Goal: Task Accomplishment & Management: Manage account settings

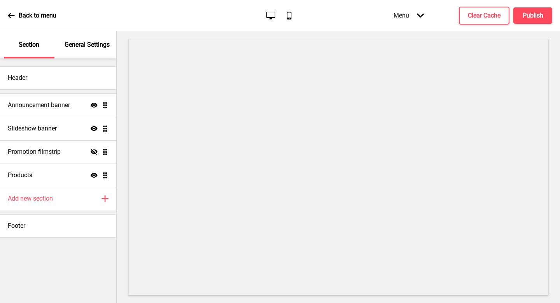
click at [10, 16] on icon at bounding box center [11, 15] width 7 height 5
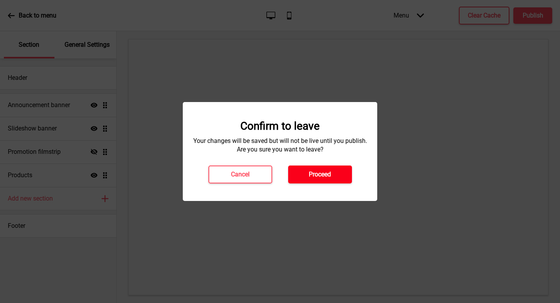
click at [319, 177] on h4 "Proceed" at bounding box center [320, 174] width 22 height 9
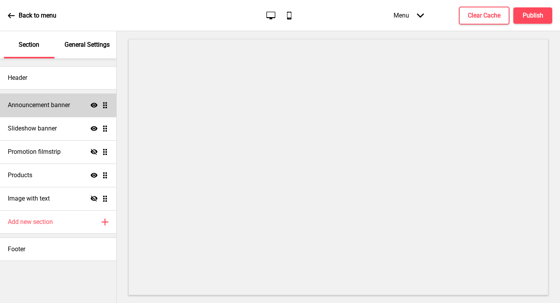
click at [61, 110] on div "Announcement banner Show Drag" at bounding box center [58, 104] width 116 height 23
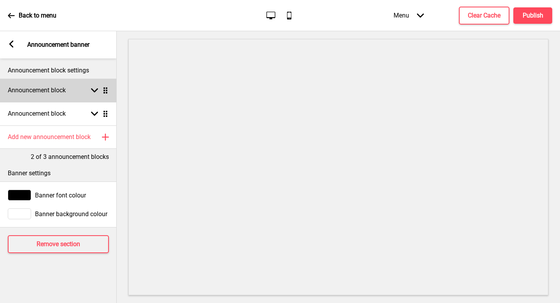
click at [59, 100] on div "Announcement block Arrow down Drag" at bounding box center [58, 90] width 117 height 23
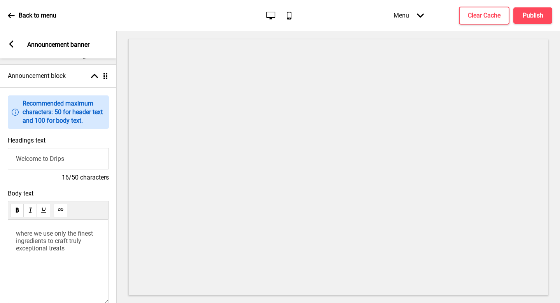
scroll to position [142, 0]
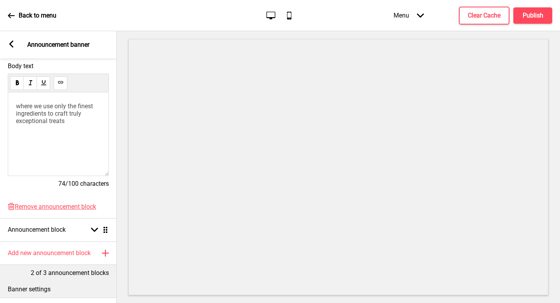
click at [10, 44] on icon at bounding box center [11, 43] width 4 height 7
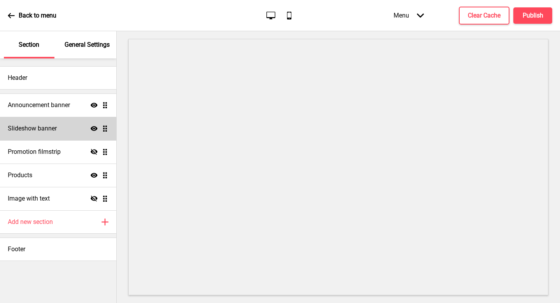
click at [63, 131] on div "Slideshow banner Show Drag" at bounding box center [58, 128] width 116 height 23
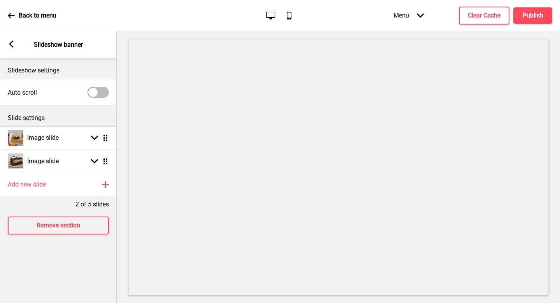
click at [9, 46] on rect at bounding box center [11, 43] width 7 height 7
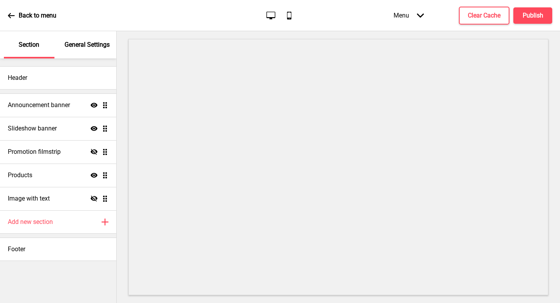
click at [56, 91] on div "Announcement banner Show Drag Slideshow banner Show Drag Promotion filmstrip Hi…" at bounding box center [58, 163] width 116 height 148
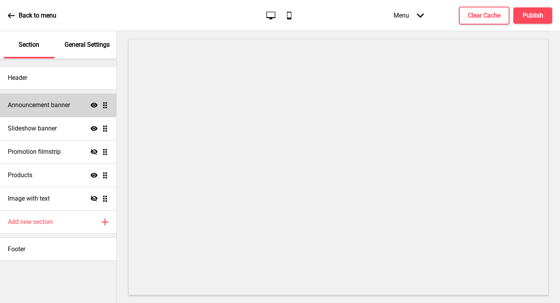
click at [59, 107] on h4 "Announcement banner" at bounding box center [39, 105] width 62 height 9
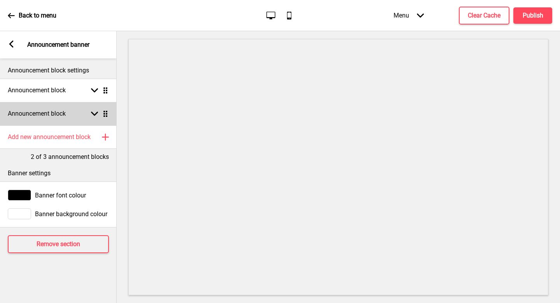
click at [69, 114] on div "Announcement block Arrow down Drag" at bounding box center [58, 113] width 117 height 23
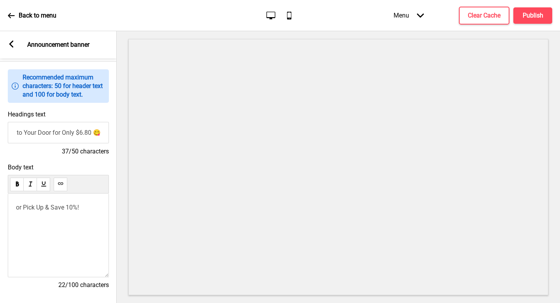
scroll to position [0, 0]
click at [96, 132] on input "Treats to Your Door for Only $6.80 😋" at bounding box center [57, 132] width 101 height 21
drag, startPoint x: 93, startPoint y: 132, endPoint x: 119, endPoint y: 125, distance: 27.1
click at [93, 132] on input "Treats to Your Door for Only $6.80 😋" at bounding box center [57, 132] width 101 height 21
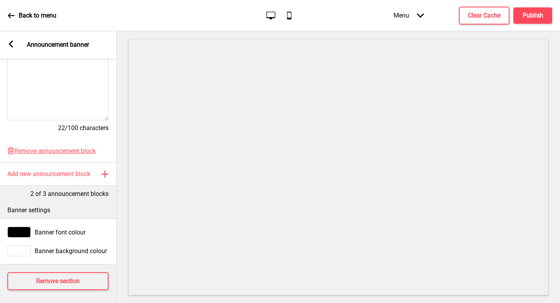
scroll to position [229, 0]
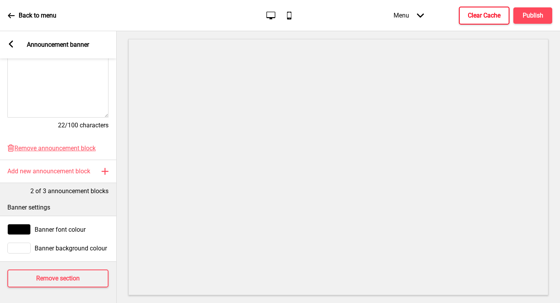
type input "Treats to Your Door for Only $9.90 😋"
click at [480, 24] on button "Clear Cache" at bounding box center [484, 16] width 51 height 18
drag, startPoint x: 15, startPoint y: 47, endPoint x: 7, endPoint y: 44, distance: 8.5
click at [15, 47] on div "Arrow left Announcement banner" at bounding box center [58, 44] width 117 height 27
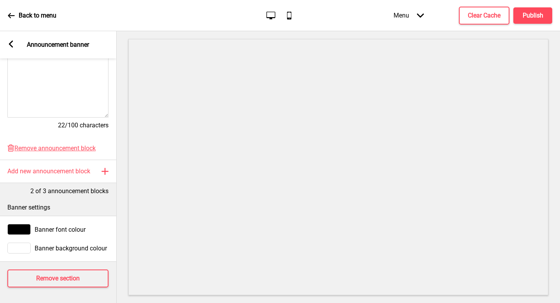
click at [7, 44] on div "Arrow left Announcement banner" at bounding box center [58, 44] width 117 height 27
click at [9, 44] on rect at bounding box center [10, 43] width 7 height 7
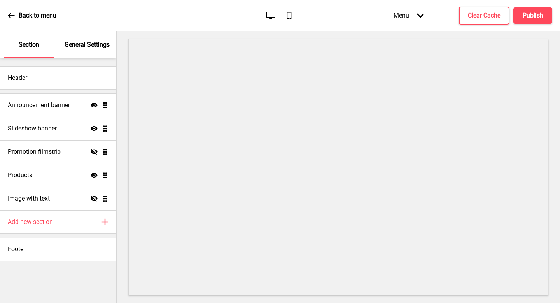
click at [70, 47] on p "General Settings" at bounding box center [87, 44] width 45 height 9
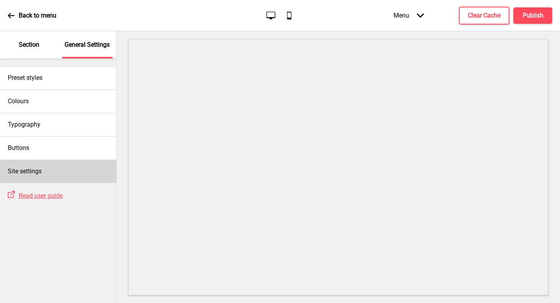
click at [52, 168] on div "Site settings" at bounding box center [58, 170] width 116 height 23
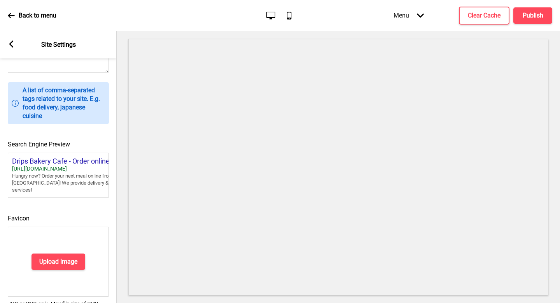
scroll to position [332, 0]
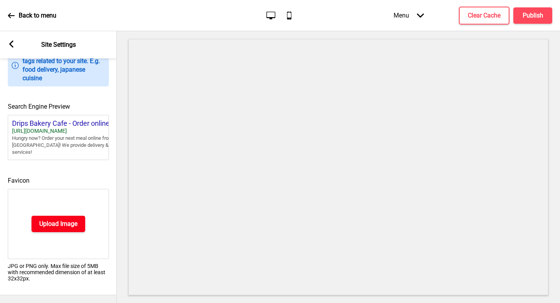
click at [61, 224] on button "Upload Image" at bounding box center [59, 223] width 54 height 16
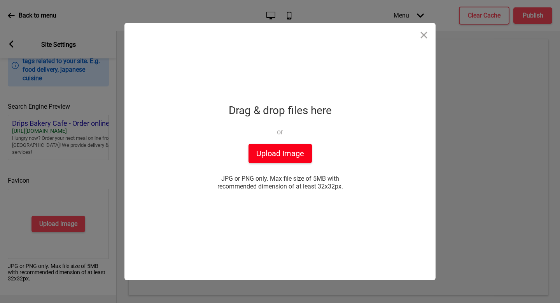
click at [283, 158] on button "Upload Image" at bounding box center [280, 153] width 63 height 19
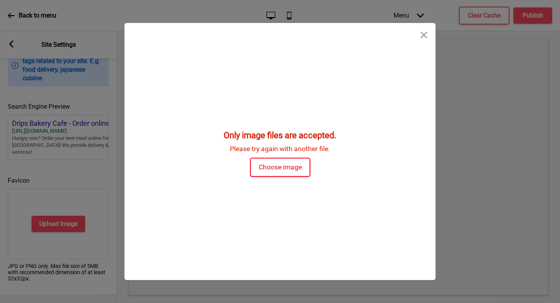
click at [288, 168] on button "Choose image" at bounding box center [280, 167] width 60 height 19
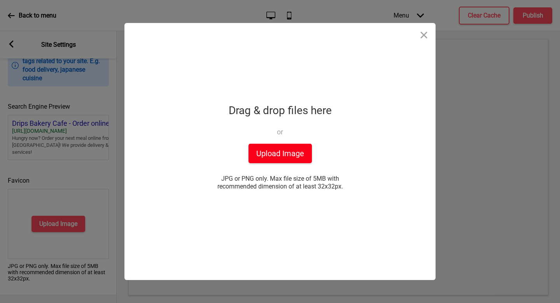
click at [302, 158] on button "Upload Image" at bounding box center [280, 153] width 63 height 19
click at [283, 155] on button "Upload Image" at bounding box center [280, 153] width 63 height 19
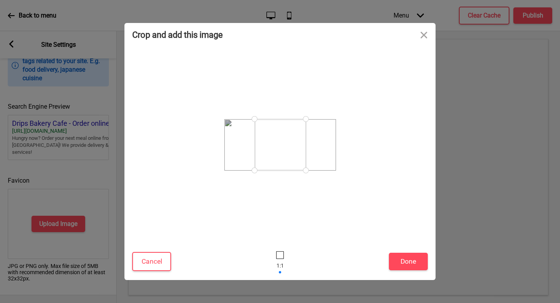
drag, startPoint x: 308, startPoint y: 172, endPoint x: 331, endPoint y: 174, distance: 23.8
click at [331, 174] on div at bounding box center [280, 144] width 296 height 189
drag, startPoint x: 307, startPoint y: 170, endPoint x: 356, endPoint y: 168, distance: 49.0
click at [353, 170] on div at bounding box center [280, 144] width 296 height 189
click at [426, 37] on button "Close" at bounding box center [423, 34] width 23 height 23
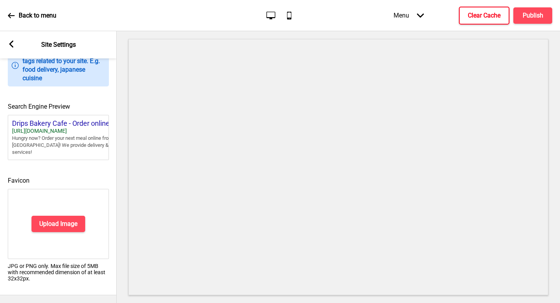
click at [491, 16] on h4 "Clear Cache" at bounding box center [484, 15] width 33 height 9
click at [528, 14] on div "Menu Arrow down Product Page Store Information Checkout Thank you Terms & Condi…" at bounding box center [457, 15] width 190 height 23
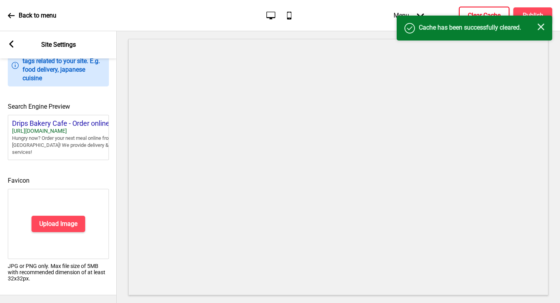
click at [530, 16] on div "Success Cache has been successfully cleared. Close" at bounding box center [475, 28] width 156 height 25
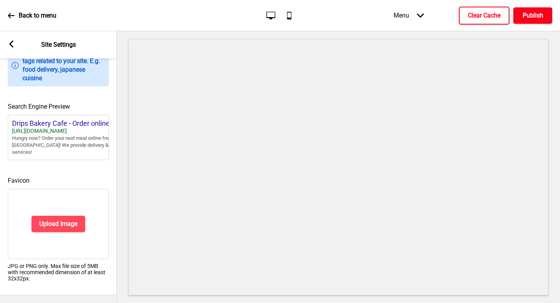
click at [537, 7] on button "Publish" at bounding box center [532, 15] width 39 height 16
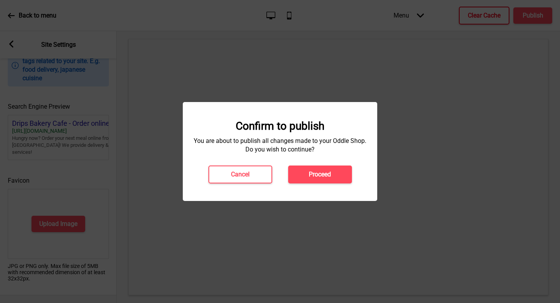
click at [327, 176] on h4 "Proceed" at bounding box center [320, 174] width 22 height 9
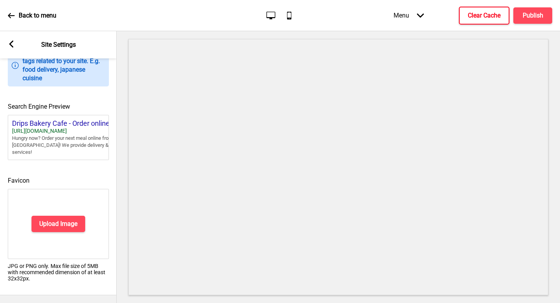
click at [16, 18] on div "Back to menu" at bounding box center [32, 15] width 49 height 21
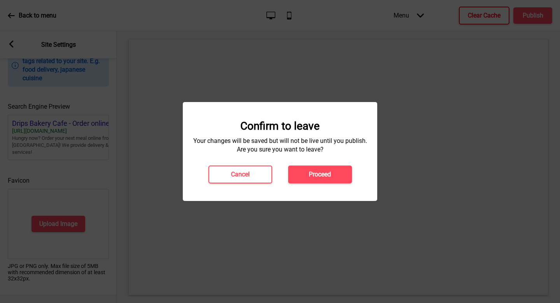
click at [201, 174] on div "Cancel Proceed" at bounding box center [279, 174] width 159 height 18
drag, startPoint x: 24, startPoint y: 44, endPoint x: 151, endPoint y: 124, distance: 150.0
click at [24, 44] on div at bounding box center [280, 151] width 560 height 303
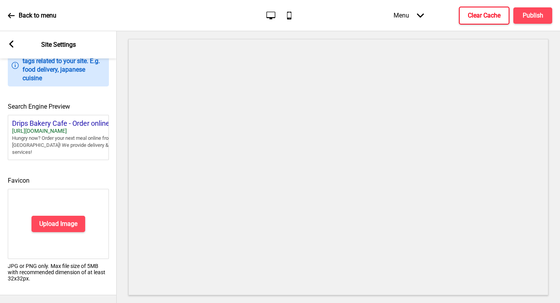
click at [16, 46] on div "Arrow left Site Settings" at bounding box center [58, 44] width 117 height 27
click at [0, 36] on div "Arrow left Site Settings" at bounding box center [58, 44] width 117 height 27
click at [8, 38] on div "Arrow left Site Settings" at bounding box center [58, 44] width 117 height 27
click at [11, 41] on rect at bounding box center [11, 43] width 7 height 7
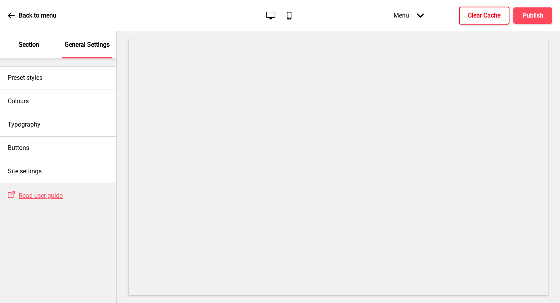
click at [18, 49] on div "Section" at bounding box center [29, 44] width 51 height 27
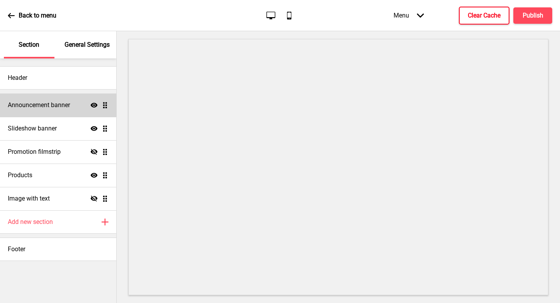
click at [58, 110] on div "Announcement banner Show Drag" at bounding box center [58, 104] width 116 height 23
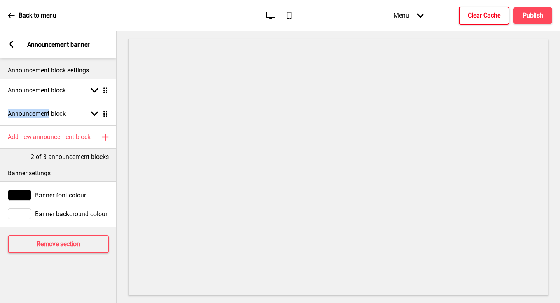
click at [58, 110] on h4 "Announcement block" at bounding box center [37, 113] width 58 height 9
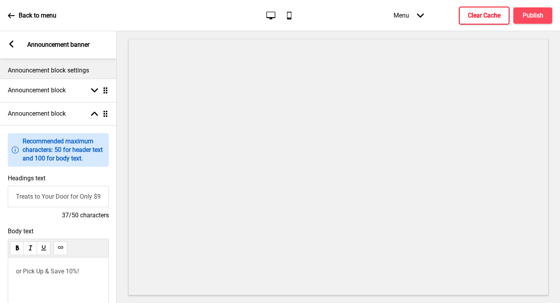
click at [12, 48] on div "Arrow left" at bounding box center [11, 44] width 7 height 9
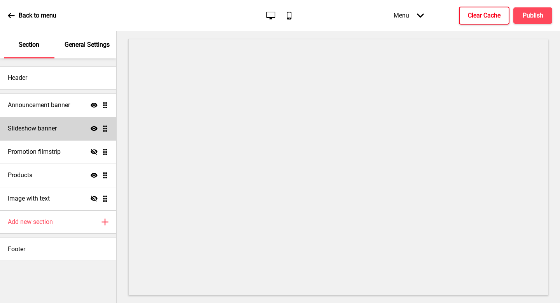
click at [56, 130] on div "Slideshow banner Show Drag" at bounding box center [58, 128] width 116 height 23
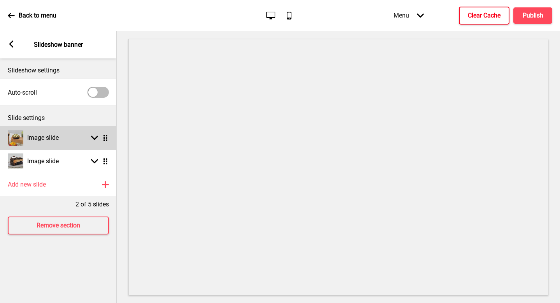
click at [65, 142] on div "Image slide Arrow down Drag" at bounding box center [58, 137] width 117 height 23
select select "left"
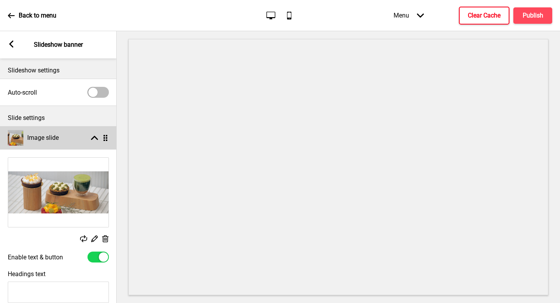
scroll to position [134, 0]
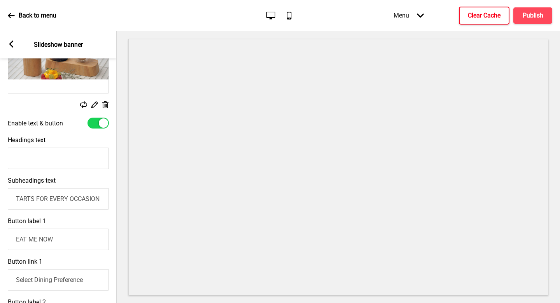
click at [39, 241] on input "EAT ME NOW" at bounding box center [58, 238] width 101 height 21
type input "ORDER NOW"
click at [497, 19] on h4 "Clear Cache" at bounding box center [484, 15] width 33 height 9
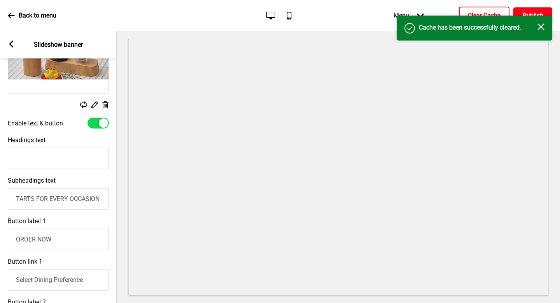
click at [529, 11] on h4 "Publish" at bounding box center [533, 15] width 21 height 9
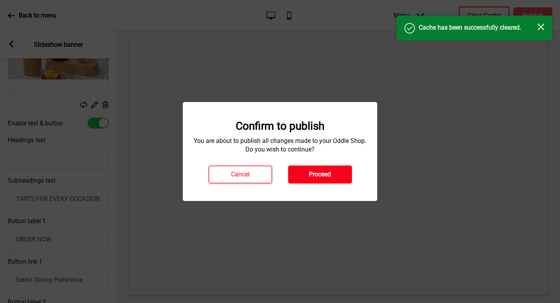
click at [326, 174] on h4 "Proceed" at bounding box center [320, 174] width 22 height 9
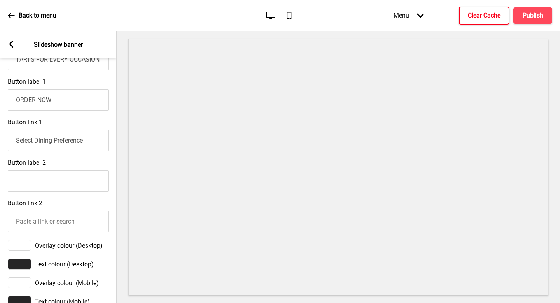
scroll to position [0, 0]
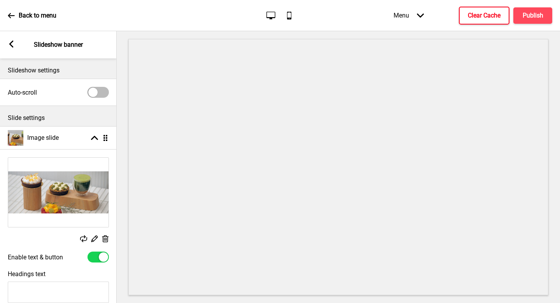
click at [12, 47] on div "Arrow left" at bounding box center [11, 44] width 7 height 9
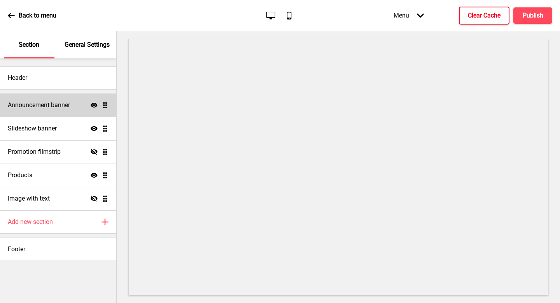
click at [53, 109] on div "Announcement banner Show Drag" at bounding box center [58, 104] width 116 height 23
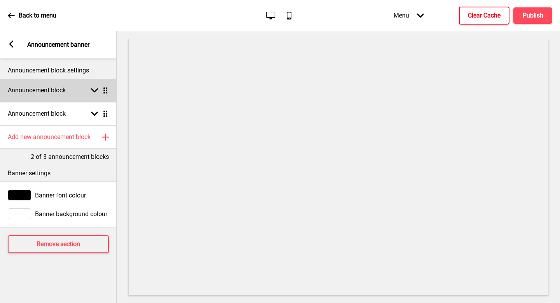
click at [69, 88] on div "Announcement block Arrow down Drag" at bounding box center [58, 90] width 117 height 23
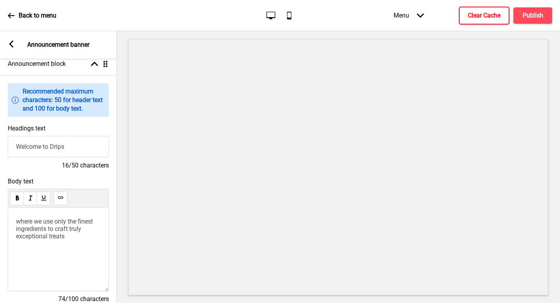
scroll to position [47, 0]
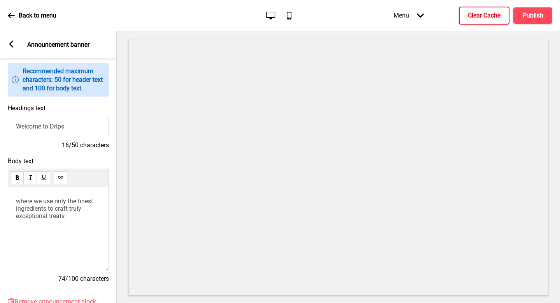
click at [72, 233] on div "where we use only the finest ingredients to craft truly exceptional treats" at bounding box center [58, 229] width 101 height 84
click at [16, 46] on div "Arrow left Announcement banner" at bounding box center [58, 44] width 117 height 27
click at [9, 44] on rect at bounding box center [11, 43] width 7 height 7
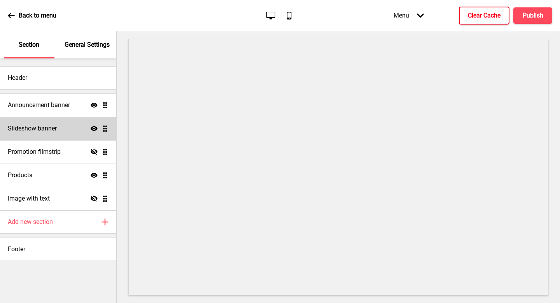
click at [61, 131] on div "Slideshow banner Show Drag" at bounding box center [58, 128] width 116 height 23
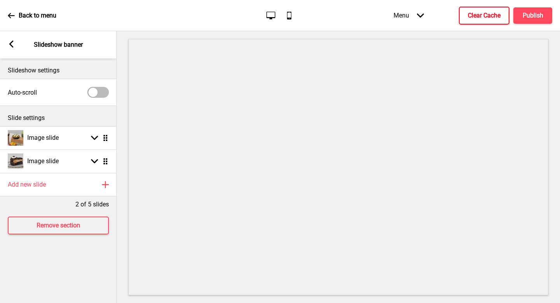
click at [12, 45] on rect at bounding box center [11, 43] width 7 height 7
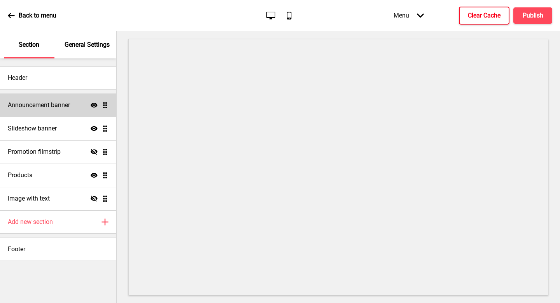
click at [44, 100] on div "Announcement banner Show Drag" at bounding box center [58, 104] width 116 height 23
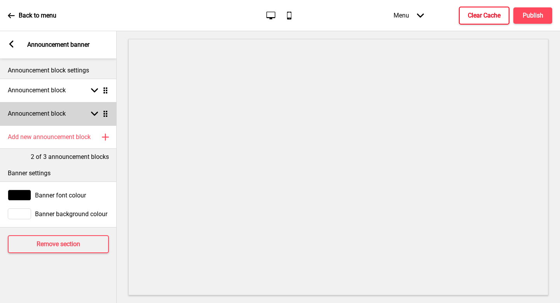
click at [58, 118] on div "Announcement block Arrow down Drag" at bounding box center [58, 113] width 117 height 23
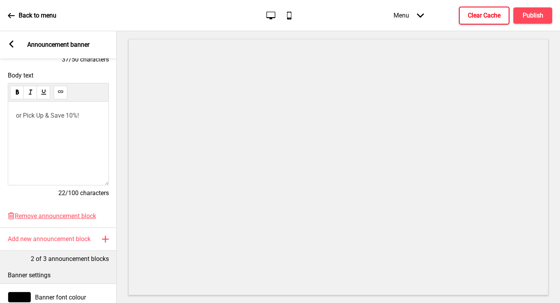
click at [88, 119] on p "or Pick Up & Save 10%!" at bounding box center [58, 115] width 85 height 7
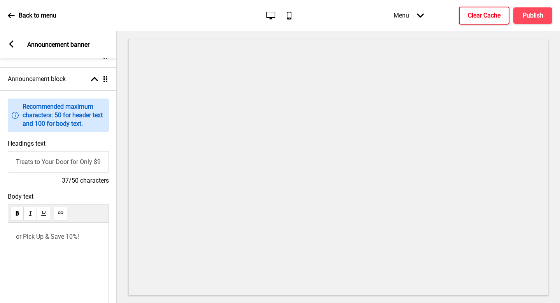
scroll to position [34, 0]
click at [63, 165] on input "Treats to Your Door for Only $9.90 😋" at bounding box center [58, 162] width 101 height 21
click at [84, 160] on input "Treats to Your Door for Only $9.90 😋" at bounding box center [57, 162] width 101 height 21
click at [92, 161] on input "Treats to Your Door for Only $9.90 😋" at bounding box center [57, 162] width 101 height 21
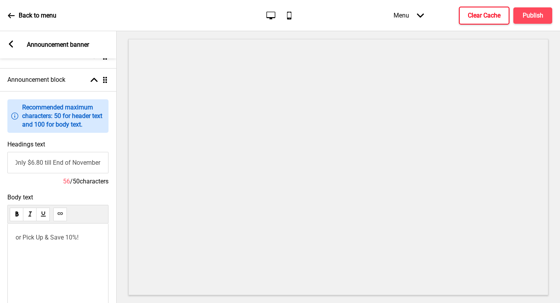
scroll to position [0, 70]
drag, startPoint x: 65, startPoint y: 163, endPoint x: 23, endPoint y: 163, distance: 42.4
click at [0, 161] on div "Headings text Treats to Your Door for Only $6.80 till End of November 55 / 50 c…" at bounding box center [58, 163] width 117 height 53
drag, startPoint x: 79, startPoint y: 164, endPoint x: 58, endPoint y: 165, distance: 21.4
click at [79, 164] on input "Treats to Your Door for Only $6.80 till End of November" at bounding box center [57, 162] width 101 height 21
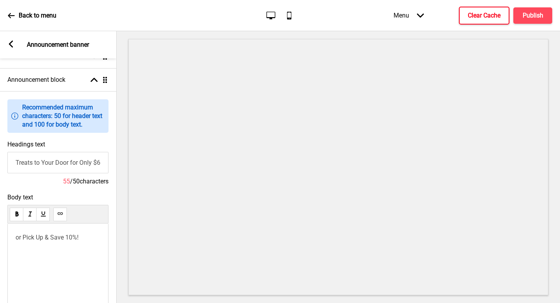
scroll to position [0, 0]
drag, startPoint x: 57, startPoint y: 165, endPoint x: 65, endPoint y: 162, distance: 7.9
click at [0, 167] on div "Headings text Treats to Your Door for Only $6.80 till End of November 55 / 50 c…" at bounding box center [58, 163] width 117 height 53
click at [65, 162] on input "Treats to Your Door for Only $6.80 till End of November" at bounding box center [58, 162] width 101 height 21
drag, startPoint x: 71, startPoint y: 164, endPoint x: 4, endPoint y: 165, distance: 66.9
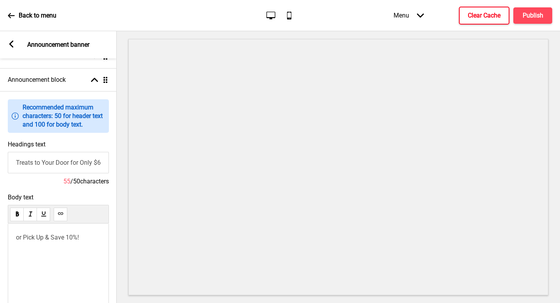
click at [4, 166] on div "Headings text Treats to Your Door for Only $6.80 till End of November 55 / 50 c…" at bounding box center [58, 163] width 117 height 53
click at [70, 165] on input "Islandwide delivery for Only $6.80 till End of November" at bounding box center [58, 162] width 101 height 21
click at [77, 163] on input "Islandwide delivery for Only $6.80 till End of November" at bounding box center [58, 162] width 101 height 21
click at [77, 163] on input "Islandwide delivery at Only $6.80 till End of November" at bounding box center [58, 162] width 101 height 21
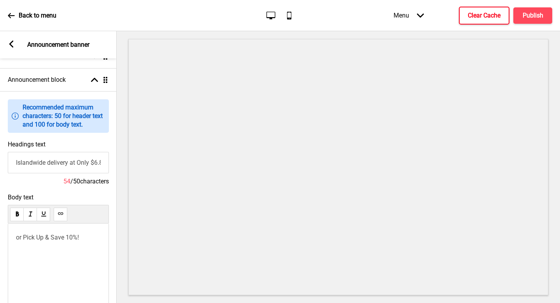
click at [77, 163] on input "Islandwide delivery at Only $6.80 till End of November" at bounding box center [58, 162] width 101 height 21
type input "Islandwide delivery at Only $6.80 till End of November"
click at [105, 143] on div "Headings text Islandwide delivery at Only $6.80 till End of November 54 / 50 ch…" at bounding box center [58, 163] width 117 height 53
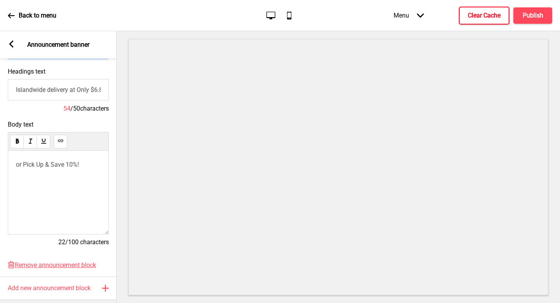
scroll to position [179, 0]
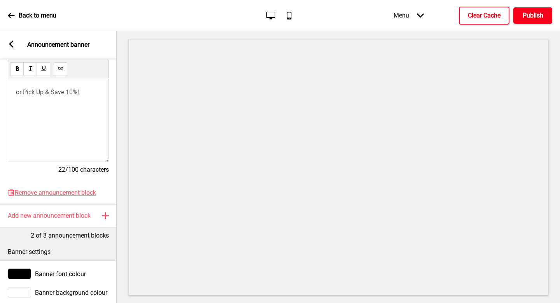
click at [531, 16] on h4 "Publish" at bounding box center [533, 15] width 21 height 9
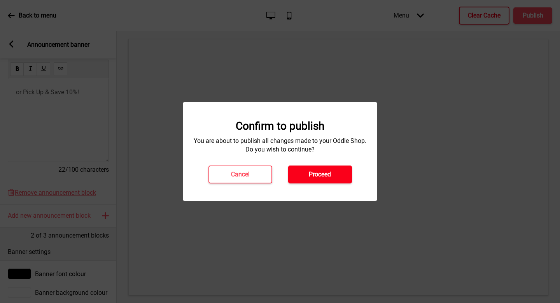
click at [329, 171] on h4 "Proceed" at bounding box center [320, 174] width 22 height 9
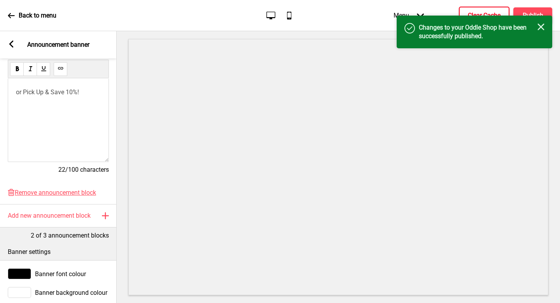
click at [479, 10] on button "Clear Cache" at bounding box center [484, 16] width 51 height 18
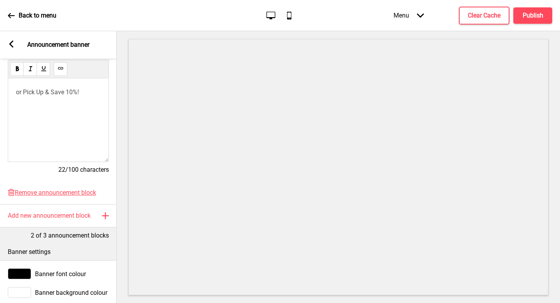
scroll to position [13, 0]
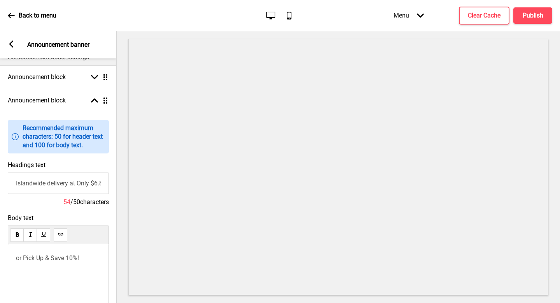
click at [13, 47] on icon at bounding box center [11, 43] width 4 height 7
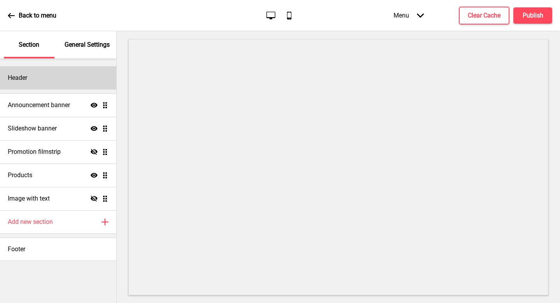
click at [58, 82] on div "Header" at bounding box center [58, 77] width 116 height 23
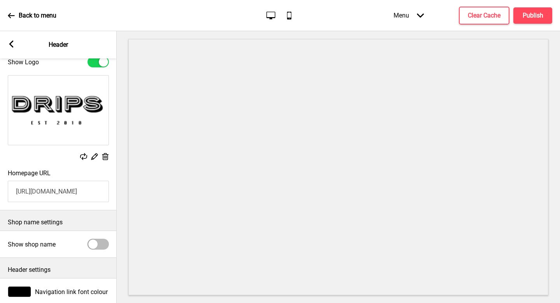
scroll to position [0, 0]
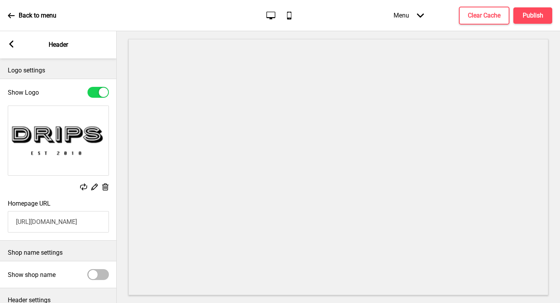
click at [103, 185] on icon at bounding box center [105, 186] width 7 height 7
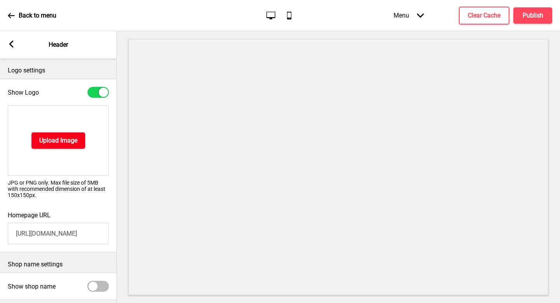
click at [73, 137] on h4 "Upload Image" at bounding box center [58, 140] width 38 height 9
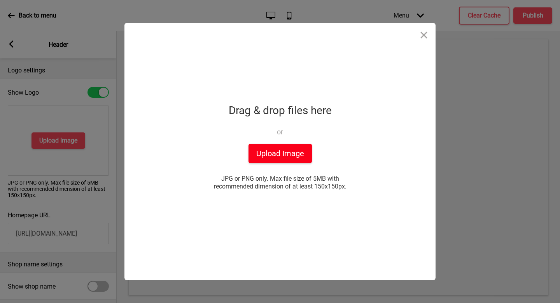
click at [249, 154] on button "Upload Image" at bounding box center [280, 153] width 63 height 19
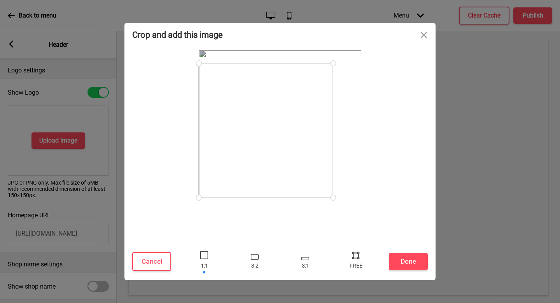
drag, startPoint x: 358, startPoint y: 219, endPoint x: 333, endPoint y: 179, distance: 47.7
click at [333, 179] on div at bounding box center [280, 144] width 163 height 189
drag, startPoint x: 199, startPoint y: 65, endPoint x: 224, endPoint y: 93, distance: 38.0
click at [224, 93] on div at bounding box center [225, 89] width 14 height 14
click at [389, 257] on button "Done" at bounding box center [408, 261] width 39 height 18
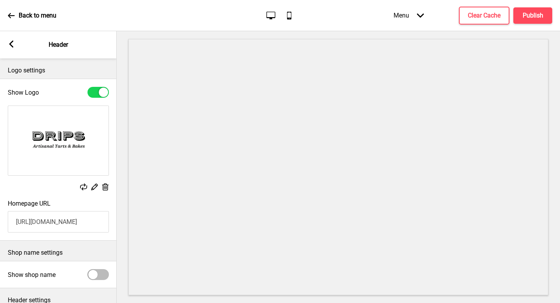
click at [100, 187] on div "Replace Edit Delete" at bounding box center [58, 187] width 101 height 9
click at [104, 187] on icon at bounding box center [105, 186] width 7 height 7
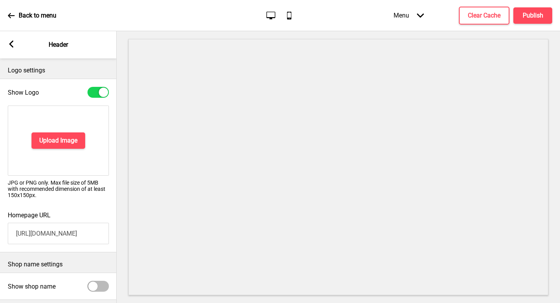
click at [63, 131] on div "Upload Image" at bounding box center [58, 140] width 101 height 70
click at [72, 140] on h4 "Upload Image" at bounding box center [58, 140] width 38 height 9
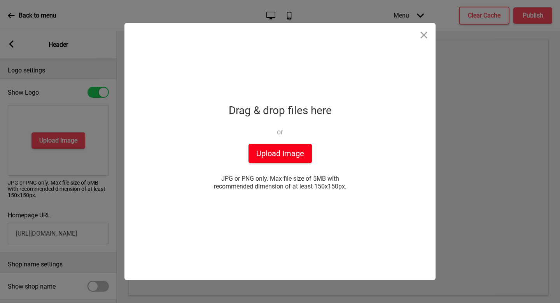
click at [283, 158] on button "Upload Image" at bounding box center [280, 153] width 63 height 19
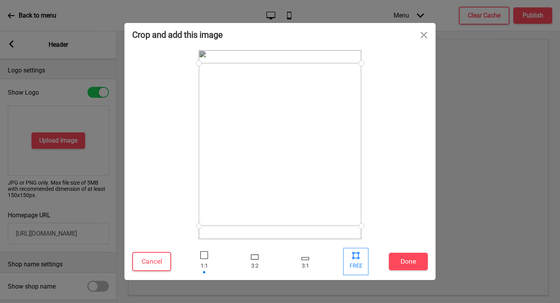
click at [350, 251] on div at bounding box center [356, 255] width 12 height 12
drag, startPoint x: 359, startPoint y: 226, endPoint x: 369, endPoint y: 163, distance: 63.9
click at [369, 163] on div at bounding box center [280, 144] width 296 height 189
drag, startPoint x: 362, startPoint y: 64, endPoint x: 326, endPoint y: 118, distance: 64.7
click at [326, 118] on div at bounding box center [326, 118] width 14 height 14
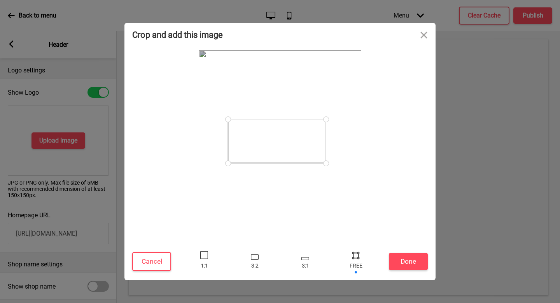
drag, startPoint x: 202, startPoint y: 118, endPoint x: 228, endPoint y: 119, distance: 26.1
click at [228, 119] on div at bounding box center [228, 119] width 14 height 14
click at [403, 260] on button "Done" at bounding box center [408, 261] width 39 height 18
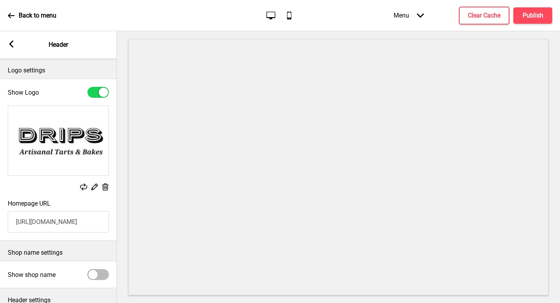
scroll to position [65, 0]
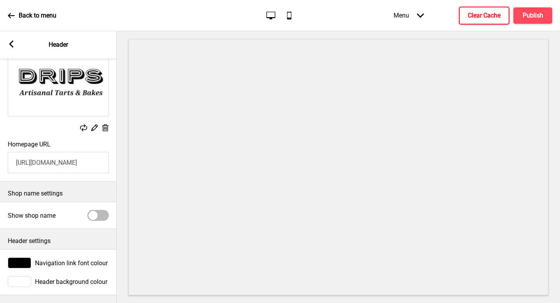
click at [489, 23] on button "Clear Cache" at bounding box center [484, 16] width 51 height 18
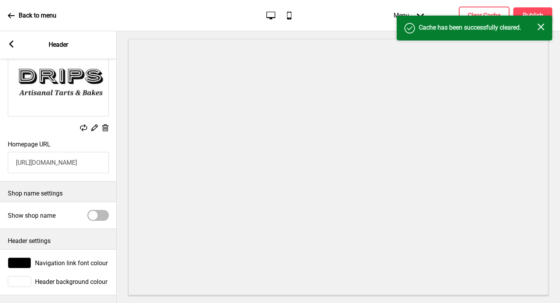
click at [542, 23] on icon "Close" at bounding box center [541, 26] width 7 height 7
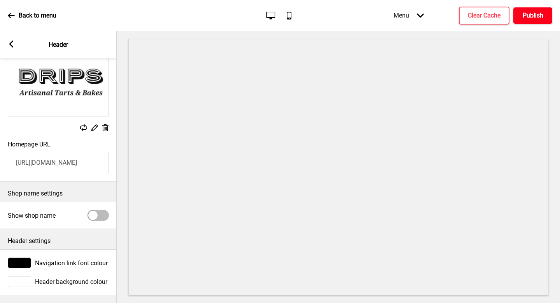
click at [535, 21] on button "Publish" at bounding box center [532, 15] width 39 height 16
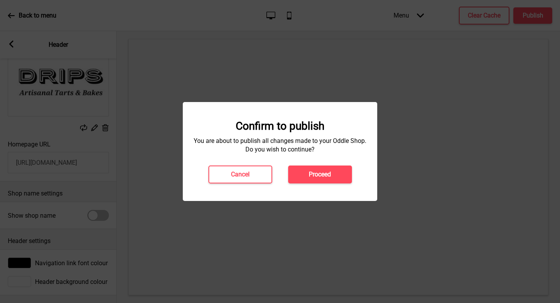
click at [331, 163] on div "Confirm to publish You are about to publish all changes made to your Oddle Shop…" at bounding box center [280, 151] width 179 height 64
click at [330, 167] on button "Proceed" at bounding box center [320, 174] width 64 height 18
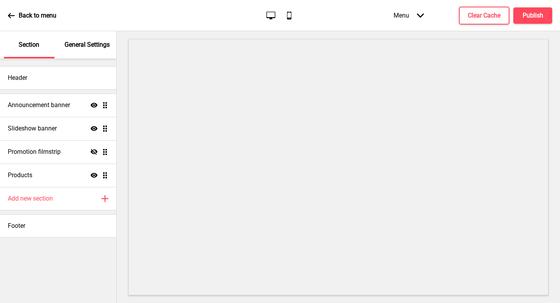
click at [89, 53] on div "General Settings" at bounding box center [87, 44] width 51 height 27
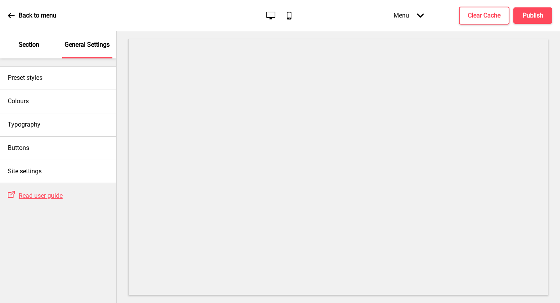
click at [18, 49] on div "Section" at bounding box center [29, 44] width 51 height 27
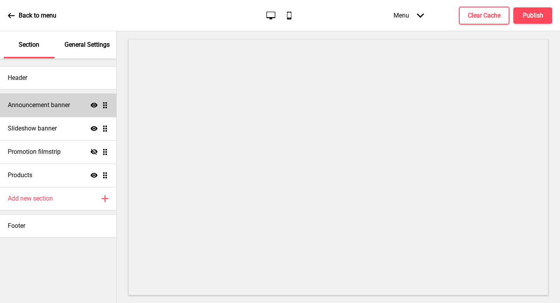
click at [39, 104] on h4 "Announcement banner" at bounding box center [39, 105] width 62 height 9
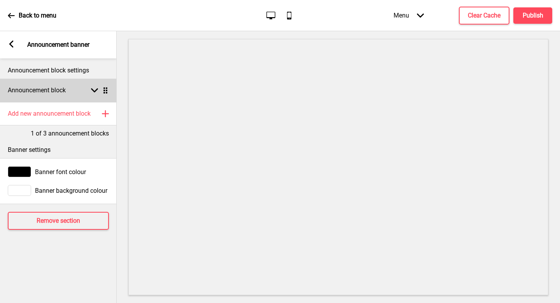
click at [60, 90] on h4 "Announcement block" at bounding box center [37, 90] width 58 height 9
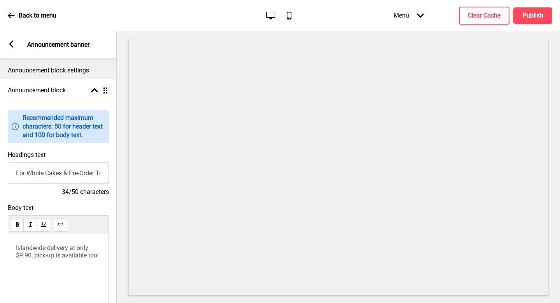
scroll to position [61, 0]
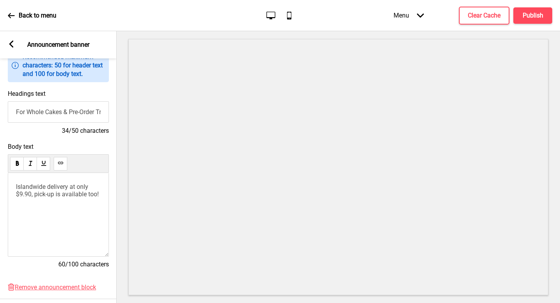
click at [64, 207] on div "Islandwide delivery at only $9.90, pick-up is available too!" at bounding box center [58, 215] width 101 height 84
click at [32, 198] on p "Islandwide delivery at only $9.90, pick-up is available too!" at bounding box center [58, 190] width 85 height 15
click at [34, 197] on span "Islandwide delivery at only $9.90, pick-up is available too!" at bounding box center [57, 190] width 83 height 15
click at [78, 188] on span "Islandwide delivery at only $9.90, pick-up is available too!" at bounding box center [57, 190] width 83 height 15
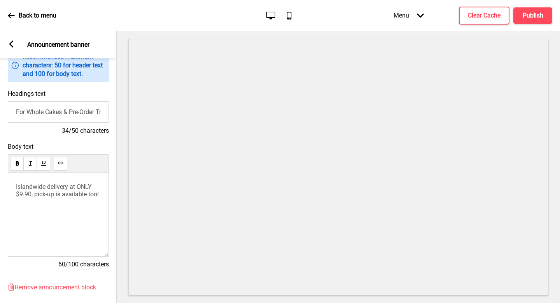
click at [33, 196] on span "Islandwide delivery at ONLY $9.90, pick-up is available too!" at bounding box center [57, 190] width 83 height 15
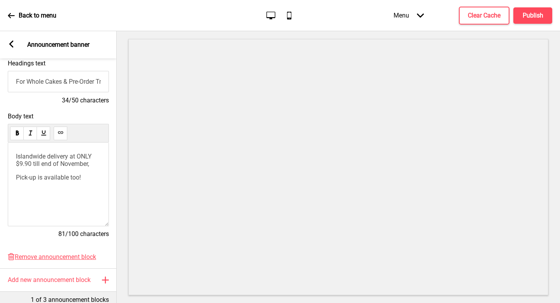
scroll to position [0, 0]
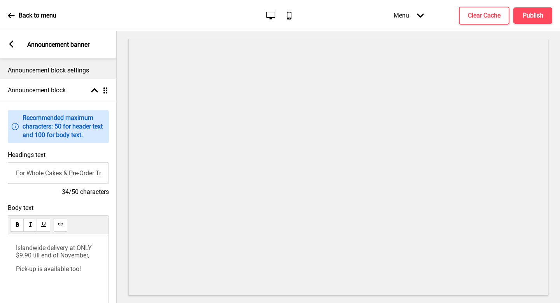
drag, startPoint x: 55, startPoint y: 177, endPoint x: 35, endPoint y: 176, distance: 19.9
click at [54, 177] on input "For Whole Cakes & Pre-Order Treats" at bounding box center [58, 172] width 101 height 21
click at [35, 174] on input "For Whole Cakes & Pre-Order Treats" at bounding box center [58, 172] width 101 height 21
click at [63, 175] on input "For Whole Cakes & Pre-Order Treats" at bounding box center [58, 172] width 101 height 21
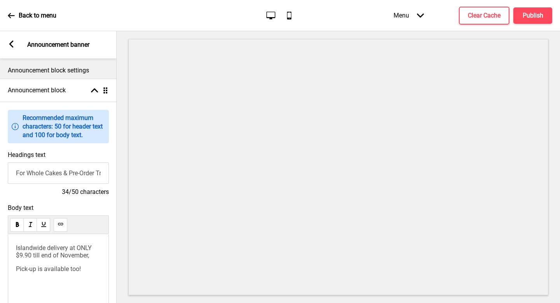
click at [70, 174] on input "For Whole Cakes & Pre-Order Treats" at bounding box center [58, 172] width 101 height 21
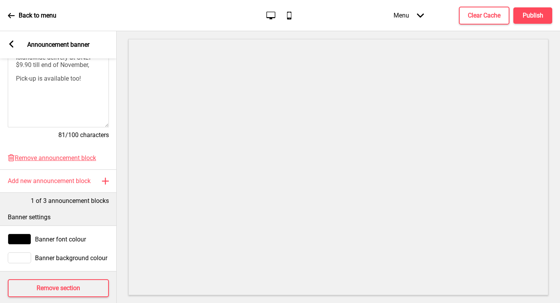
scroll to position [206, 0]
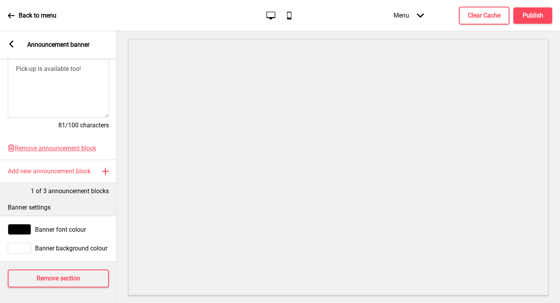
type input "For Pre-Order Treats"
click at [15, 47] on div "Arrow left Announcement banner" at bounding box center [58, 44] width 117 height 27
click at [13, 45] on rect at bounding box center [11, 43] width 7 height 7
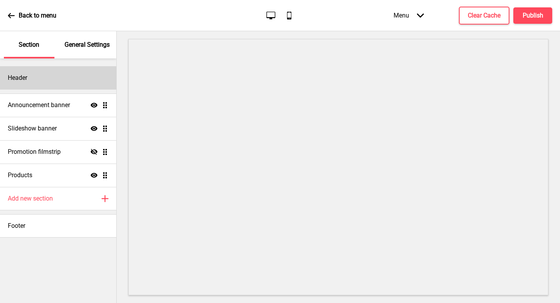
click at [35, 76] on div "Header" at bounding box center [58, 77] width 116 height 23
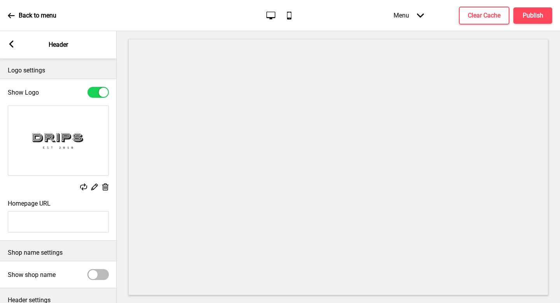
click at [102, 186] on icon at bounding box center [105, 186] width 7 height 7
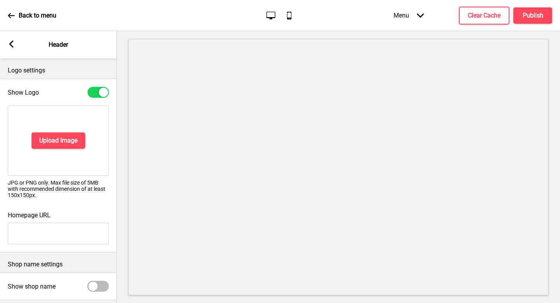
click at [73, 131] on div "Upload Image" at bounding box center [58, 140] width 101 height 70
click at [75, 142] on h4 "Upload Image" at bounding box center [58, 140] width 38 height 9
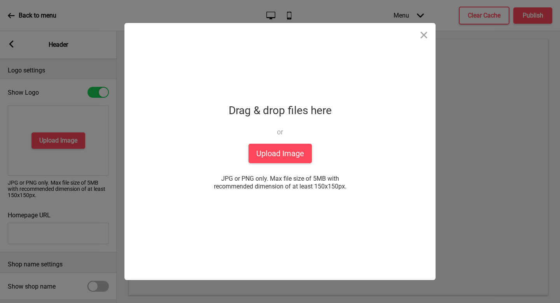
click at [313, 154] on div "Drop a file here Drag & drop files here or Upload files from your computer Uplo…" at bounding box center [280, 151] width 194 height 257
click at [286, 149] on button "Upload Image" at bounding box center [280, 153] width 63 height 19
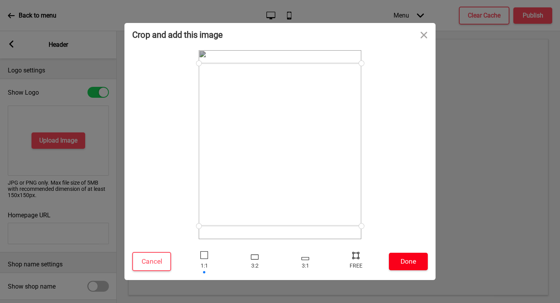
click at [401, 254] on button "Done" at bounding box center [408, 261] width 39 height 18
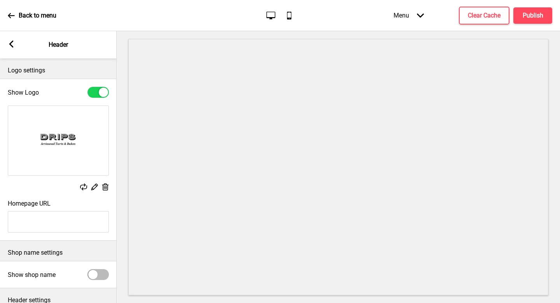
click at [107, 191] on div "Delete" at bounding box center [105, 187] width 7 height 9
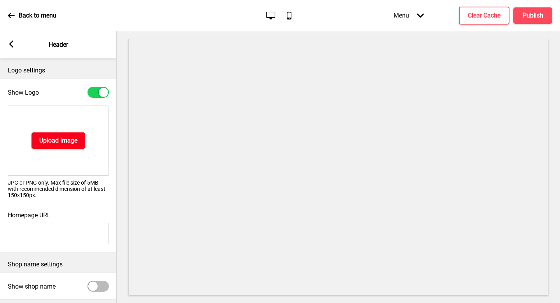
click at [69, 142] on h4 "Upload Image" at bounding box center [58, 140] width 38 height 9
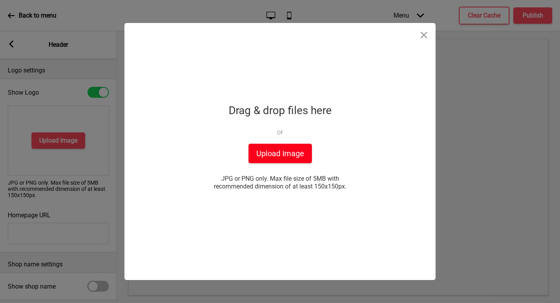
click at [266, 157] on button "Upload Image" at bounding box center [280, 153] width 63 height 19
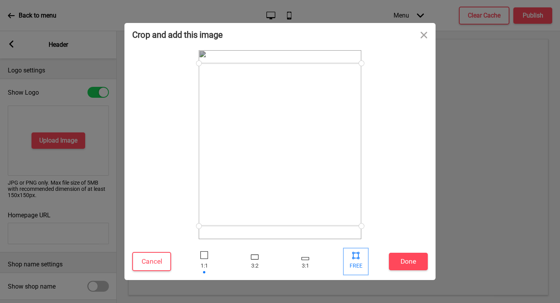
click at [362, 263] on div at bounding box center [355, 261] width 23 height 25
drag, startPoint x: 363, startPoint y: 228, endPoint x: 324, endPoint y: 162, distance: 76.4
click at [324, 162] on div at bounding box center [325, 162] width 14 height 14
drag, startPoint x: 200, startPoint y: 62, endPoint x: 233, endPoint y: 124, distance: 69.8
click at [233, 124] on div at bounding box center [233, 124] width 14 height 14
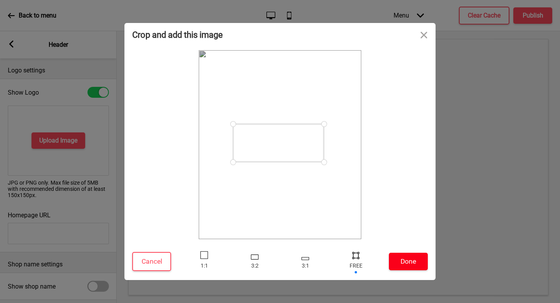
click at [415, 261] on button "Done" at bounding box center [408, 261] width 39 height 18
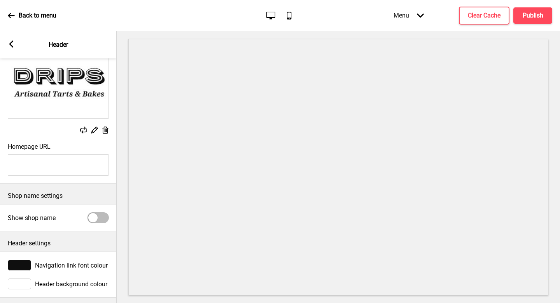
scroll to position [65, 0]
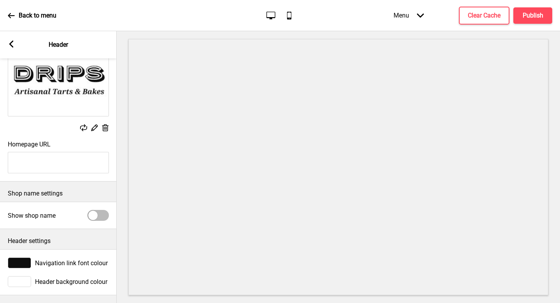
click at [57, 161] on input "Homepage URL" at bounding box center [58, 162] width 101 height 21
paste input "https://dripsbakerywholecakespreorder.oddle.me/"
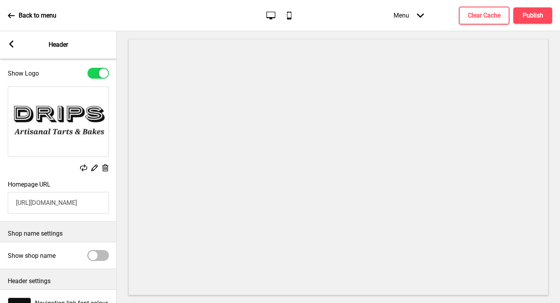
scroll to position [0, 0]
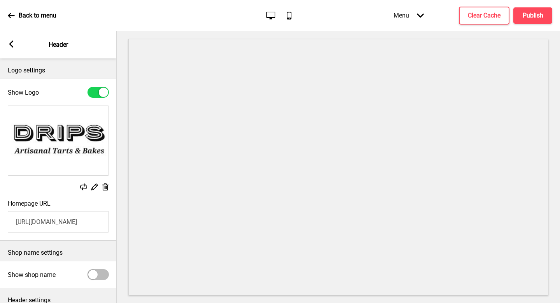
type input "https://dripsbakerywholecakespreorder.oddle.me/"
click at [104, 186] on rect at bounding box center [105, 187] width 8 height 8
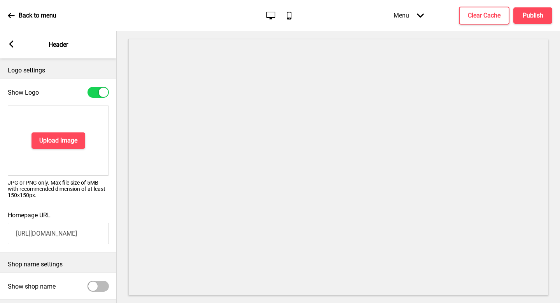
click at [69, 149] on div "Upload Image" at bounding box center [58, 140] width 101 height 70
click at [70, 144] on h4 "Upload Image" at bounding box center [58, 140] width 38 height 9
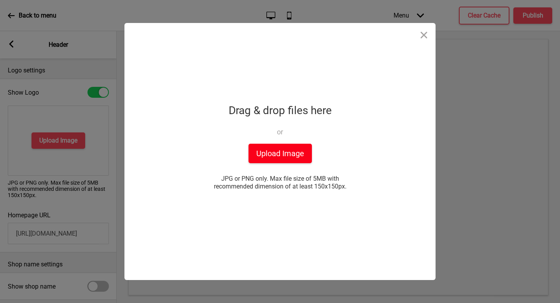
click at [265, 160] on button "Upload Image" at bounding box center [280, 153] width 63 height 19
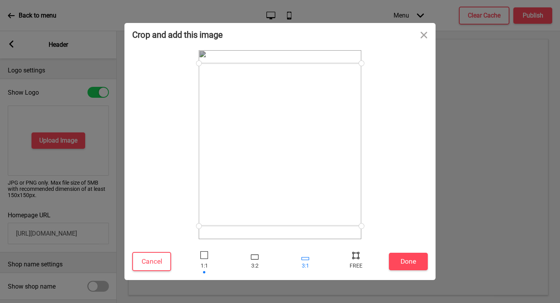
click at [300, 254] on div at bounding box center [305, 261] width 23 height 25
drag, startPoint x: 287, startPoint y: 91, endPoint x: 291, endPoint y: 142, distance: 50.7
click at [291, 142] on div at bounding box center [280, 141] width 163 height 54
click at [405, 259] on button "Done" at bounding box center [408, 261] width 39 height 18
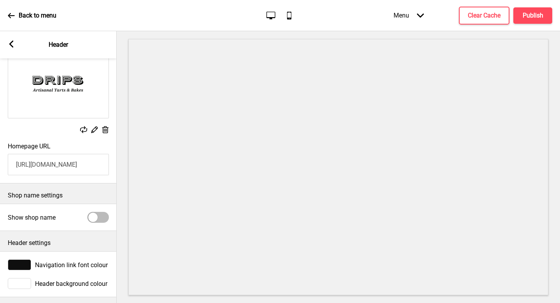
scroll to position [65, 0]
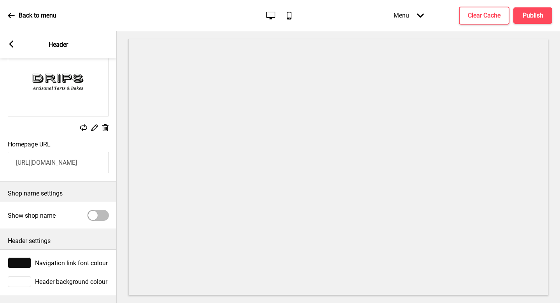
click at [9, 43] on rect at bounding box center [11, 43] width 7 height 7
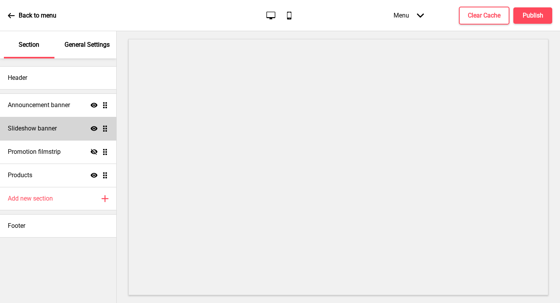
click at [95, 128] on icon at bounding box center [94, 128] width 7 height 5
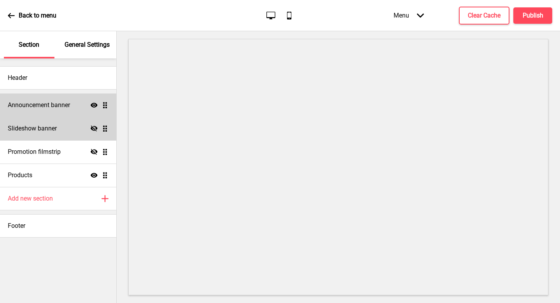
click at [54, 107] on h4 "Announcement banner" at bounding box center [39, 105] width 62 height 9
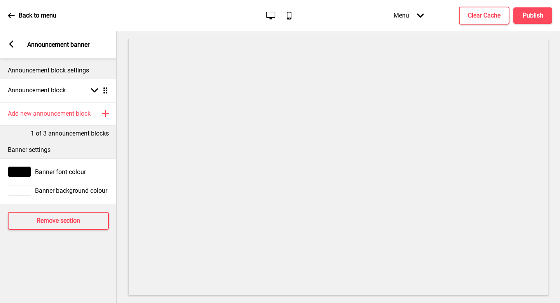
click at [16, 177] on div "Banner font colour" at bounding box center [58, 171] width 117 height 19
click at [9, 171] on div at bounding box center [19, 171] width 23 height 11
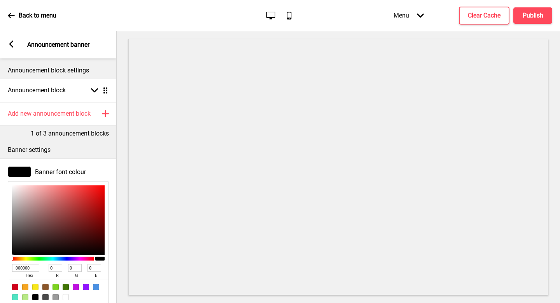
type input "BA8080"
type input "186"
type input "128"
type input "A28D8D"
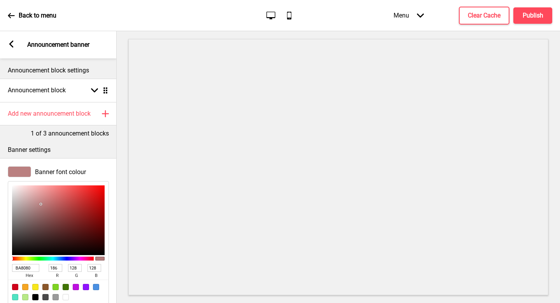
type input "162"
type input "141"
type input "D0D0D0"
type input "208"
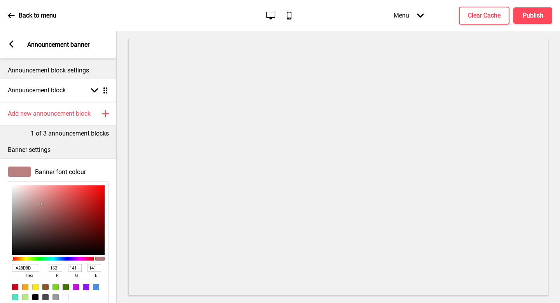
type input "208"
type input "FFFFFF"
type input "255"
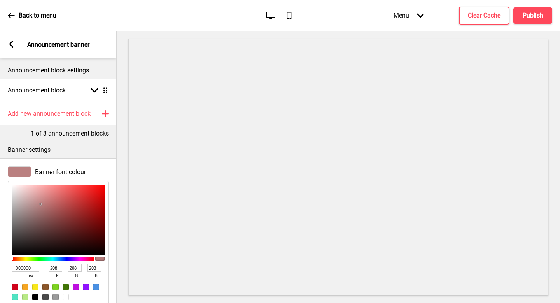
type input "255"
drag, startPoint x: 30, startPoint y: 209, endPoint x: 0, endPoint y: 155, distance: 62.0
click at [0, 154] on div "Banner settings Banner font colour FFFFFF hex 255 r 255 g 255 b 100 a Banner ba…" at bounding box center [58, 234] width 117 height 193
click at [83, 150] on p "Banner settings" at bounding box center [58, 149] width 101 height 9
click at [101, 165] on div "Banner font colour FFFFFF hex 255 r 255 g 255 b 100 a" at bounding box center [58, 235] width 117 height 146
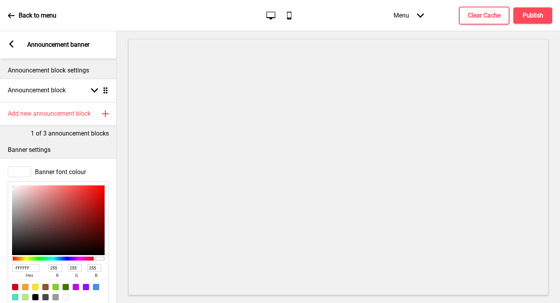
scroll to position [75, 0]
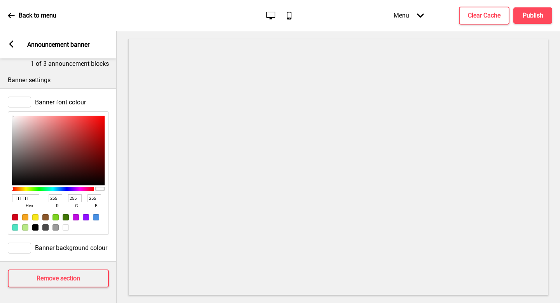
drag, startPoint x: 25, startPoint y: 241, endPoint x: 30, endPoint y: 237, distance: 5.5
click at [25, 242] on div at bounding box center [19, 247] width 23 height 11
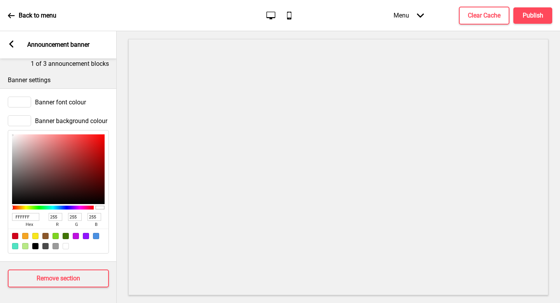
drag, startPoint x: 50, startPoint y: 231, endPoint x: 2, endPoint y: 254, distance: 54.1
click at [2, 254] on div "Banner font colour Banner background colour FFFFFF hex 255 r 255 g 255 b 100 a" at bounding box center [58, 174] width 117 height 173
type input "221717"
type input "34"
type input "23"
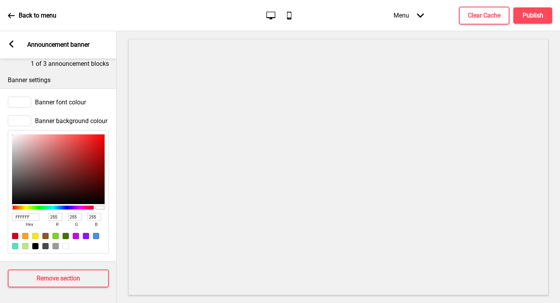
type input "23"
type input "060505"
type input "6"
type input "5"
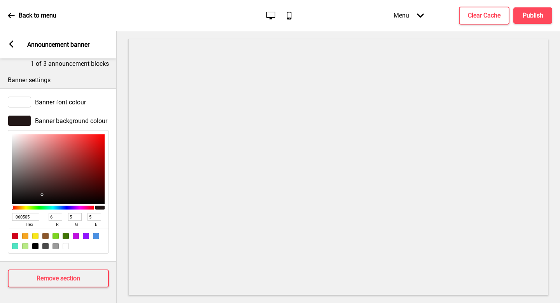
type input "000000"
type input "0"
drag, startPoint x: 18, startPoint y: 196, endPoint x: 0, endPoint y: 214, distance: 25.3
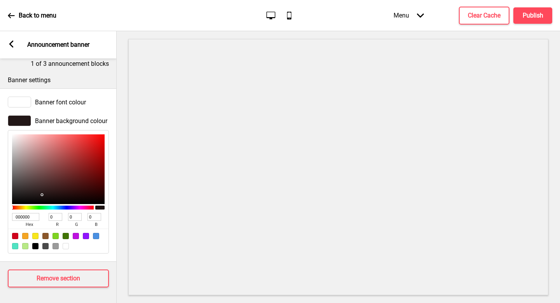
click at [0, 214] on div "Banner background colour 000000 hex 0 r 0 g 0 b 100 a" at bounding box center [58, 184] width 117 height 146
click at [538, 15] on h4 "Publish" at bounding box center [533, 15] width 21 height 9
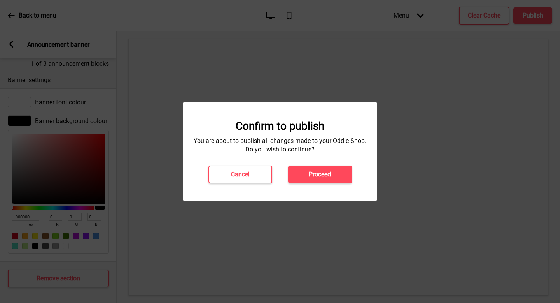
click at [317, 175] on h4 "Proceed" at bounding box center [320, 174] width 22 height 9
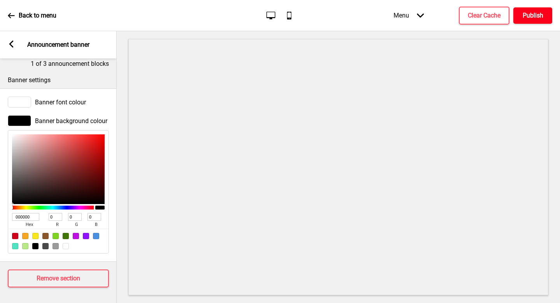
scroll to position [0, 0]
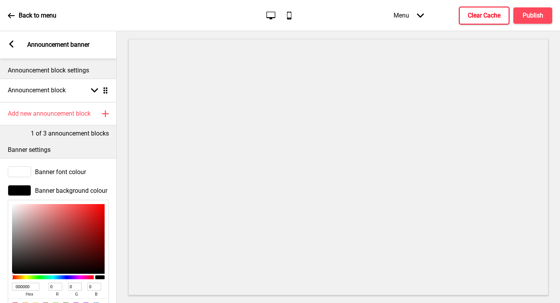
click at [493, 7] on button "Clear Cache" at bounding box center [484, 16] width 51 height 18
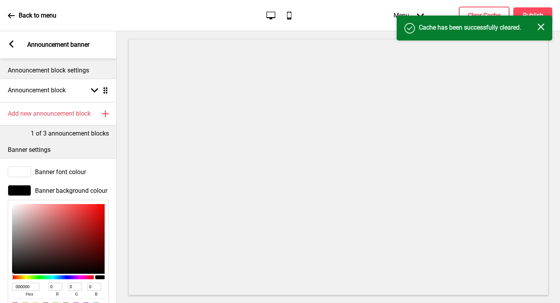
click at [531, 16] on div "Success Cache has been successfully cleared. Close" at bounding box center [475, 28] width 156 height 25
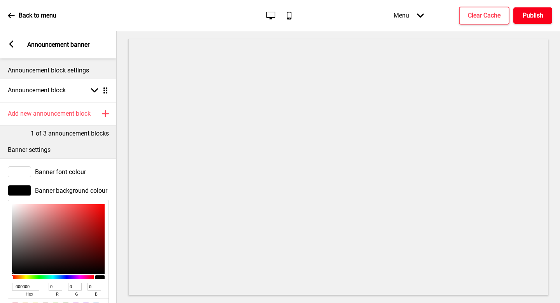
click at [533, 14] on h4 "Publish" at bounding box center [533, 15] width 21 height 9
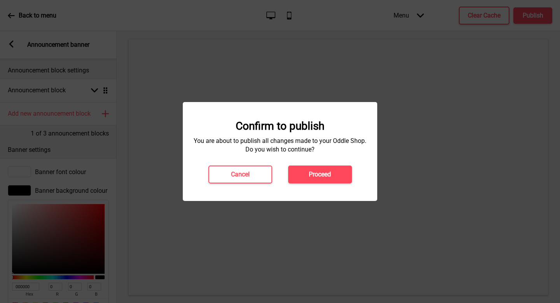
click at [339, 168] on button "Proceed" at bounding box center [320, 174] width 64 height 18
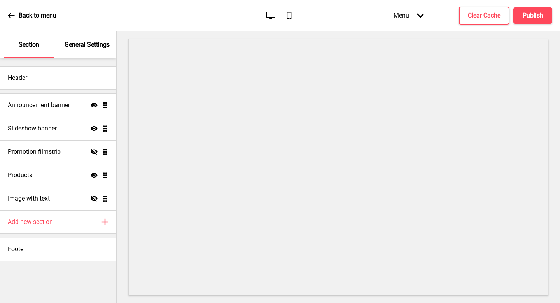
click at [75, 46] on p "General Settings" at bounding box center [87, 44] width 45 height 9
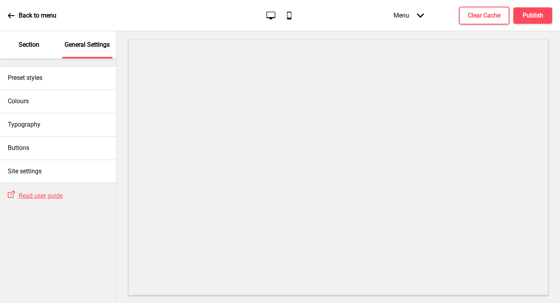
click at [37, 48] on p "Section" at bounding box center [29, 44] width 21 height 9
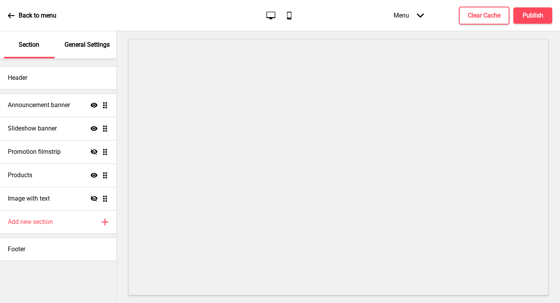
click at [43, 63] on div "Header Announcement banner Show Drag Slideshow banner Show Drag Promotion films…" at bounding box center [58, 159] width 116 height 202
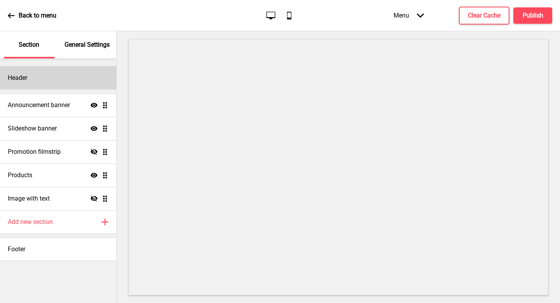
click at [44, 70] on div "Header" at bounding box center [58, 77] width 116 height 23
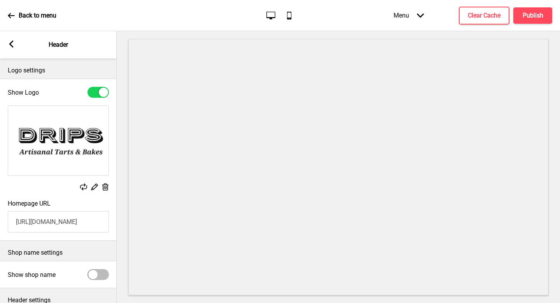
click at [103, 183] on rect at bounding box center [105, 187] width 8 height 8
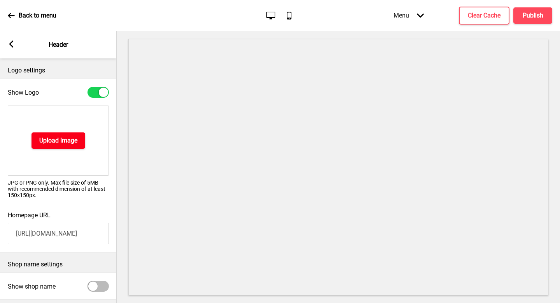
click at [54, 137] on h4 "Upload Image" at bounding box center [58, 140] width 38 height 9
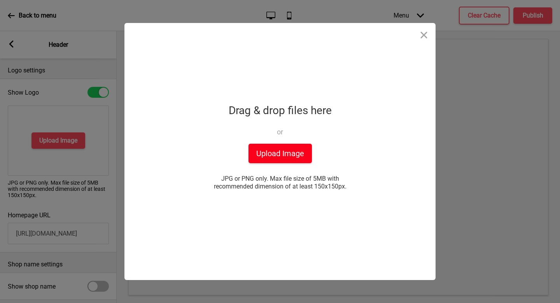
click at [253, 157] on button "Upload Image" at bounding box center [280, 153] width 63 height 19
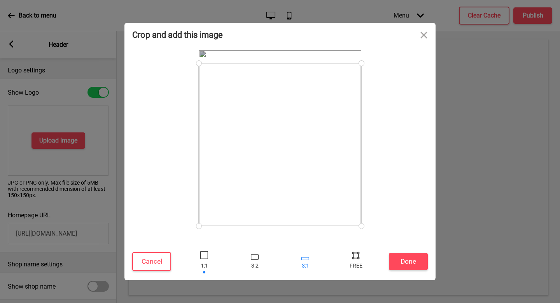
click at [301, 258] on div at bounding box center [305, 258] width 8 height 3
drag, startPoint x: 299, startPoint y: 104, endPoint x: 296, endPoint y: 154, distance: 49.8
click at [296, 154] on div at bounding box center [280, 140] width 163 height 54
click at [405, 258] on button "Done" at bounding box center [408, 261] width 39 height 18
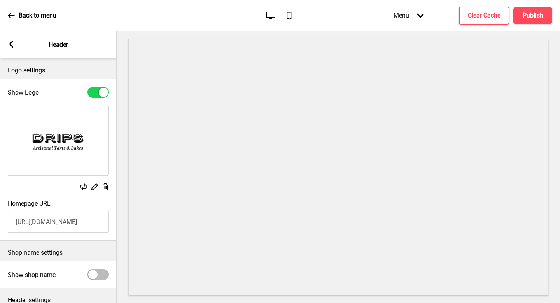
click at [65, 219] on input "https://dripsbakerycafe.oddle.me/" at bounding box center [58, 221] width 101 height 21
paste input "wholecakespreorder"
click at [61, 219] on input "https://dripsbakerywholecakespreorder.oddle.me/" at bounding box center [58, 221] width 101 height 21
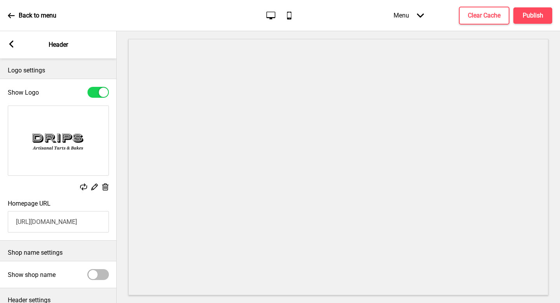
click at [61, 219] on input "https://dripsbakerywholecakespreorder.oddle.me/" at bounding box center [58, 221] width 101 height 21
paste input "dripsbakery-sameday.oddle.me"
drag, startPoint x: 61, startPoint y: 219, endPoint x: 0, endPoint y: 223, distance: 61.2
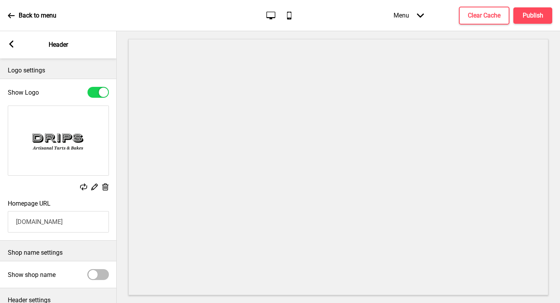
click at [0, 223] on div "Homepage URL dripsbakery-sameday.oddle.me" at bounding box center [58, 216] width 117 height 40
drag, startPoint x: 0, startPoint y: 223, endPoint x: 35, endPoint y: 217, distance: 35.5
click at [35, 217] on input "dripsbakery-sameday.oddle.me" at bounding box center [58, 221] width 101 height 21
click at [74, 229] on input "dripsbakery-sameday.oddle.me" at bounding box center [58, 221] width 101 height 21
click at [74, 228] on input "dripsbakery-sameday.oddle.me" at bounding box center [58, 221] width 101 height 21
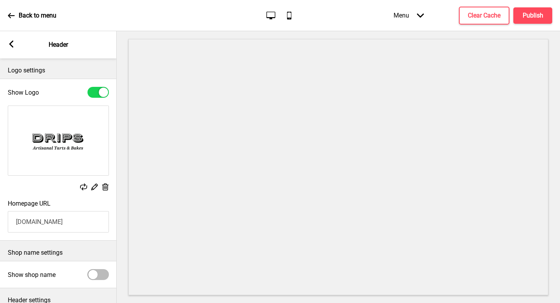
click at [74, 228] on input "dripsbakery-sameday.oddle.me" at bounding box center [58, 221] width 101 height 21
paste input "https://dripsbakery-sameday.oddle.me/"
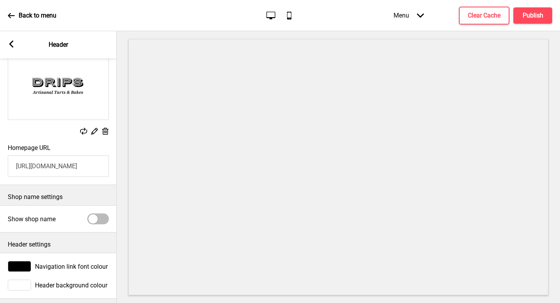
scroll to position [65, 0]
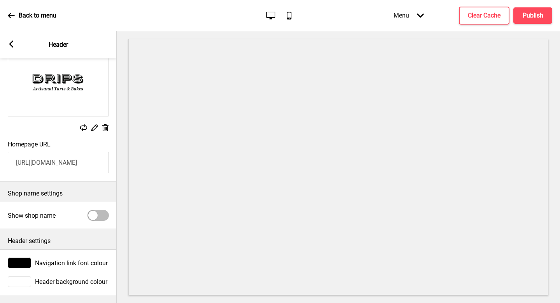
type input "https://dripsbakery-sameday.oddle.me/"
click at [10, 46] on rect at bounding box center [11, 43] width 7 height 7
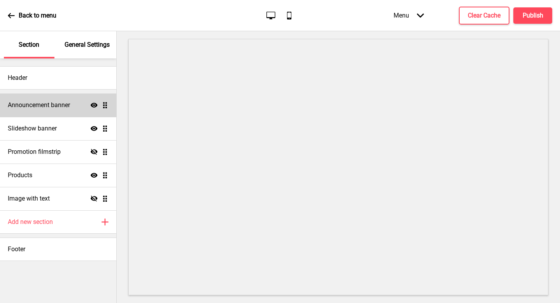
click at [55, 109] on h4 "Announcement banner" at bounding box center [39, 105] width 62 height 9
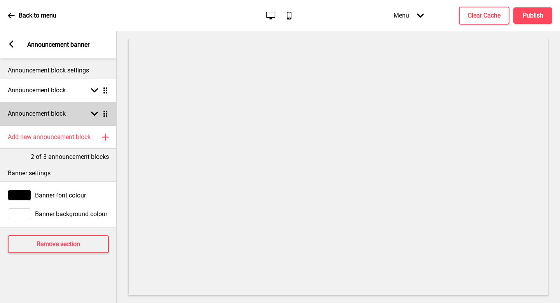
click at [63, 118] on div "Announcement block Arrow down Drag" at bounding box center [58, 113] width 117 height 23
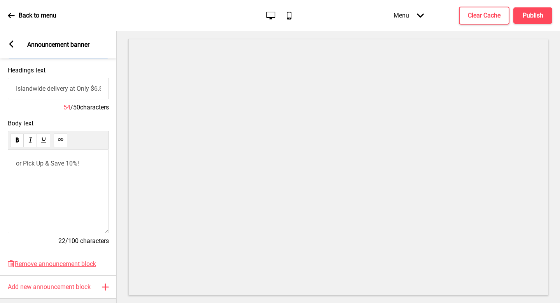
scroll to position [144, 0]
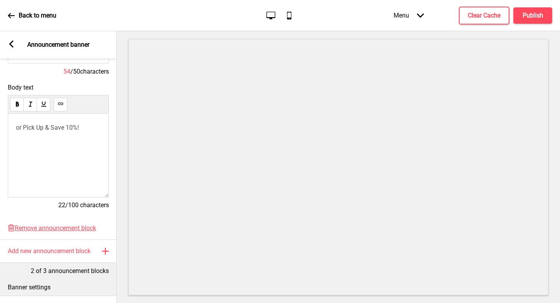
click at [65, 155] on div "or Pick Up & Save 10%!" at bounding box center [58, 156] width 101 height 84
click at [100, 124] on p "or Pick Up & Save 10%!" at bounding box center [58, 127] width 85 height 7
click at [45, 139] on div "or Pick Up & Save 10%!" at bounding box center [58, 156] width 101 height 84
click at [58, 144] on div "or Pick Up & Save 10%!" at bounding box center [58, 156] width 101 height 84
click at [13, 47] on div "Arrow left" at bounding box center [11, 44] width 7 height 9
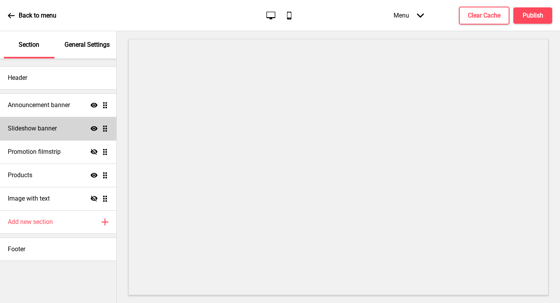
click at [46, 126] on h4 "Slideshow banner" at bounding box center [32, 128] width 49 height 9
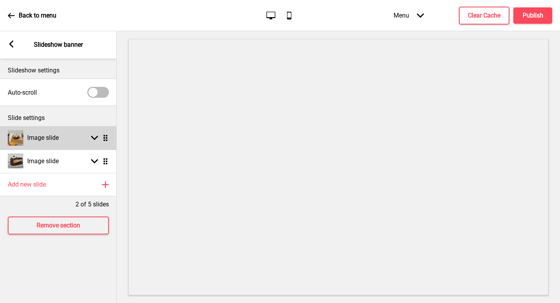
click at [66, 148] on div "Image slide Arrow down Drag" at bounding box center [58, 137] width 117 height 23
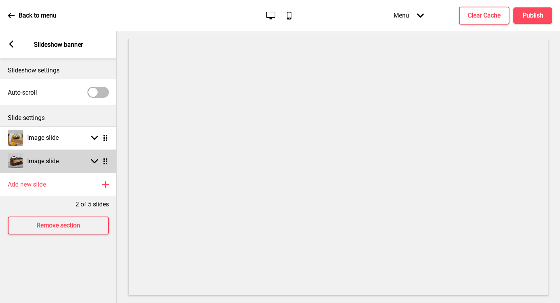
select select "left"
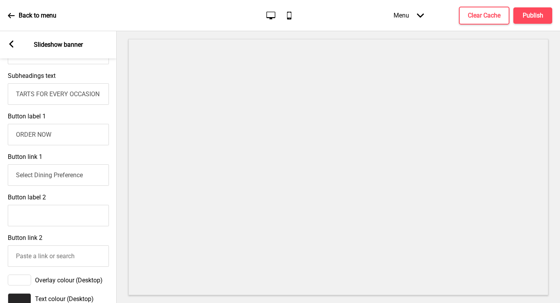
scroll to position [259, 0]
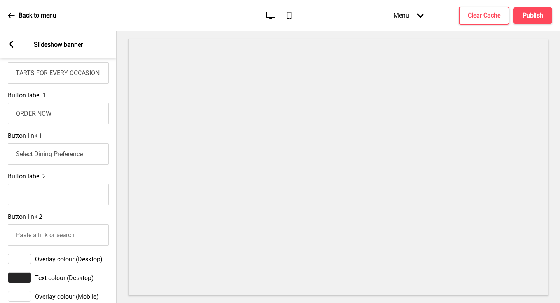
click at [51, 146] on input "Select Dining Preference" at bounding box center [58, 153] width 101 height 21
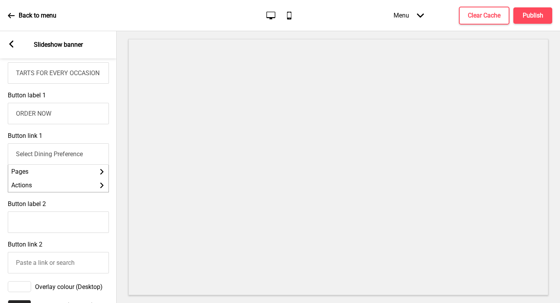
drag, startPoint x: 46, startPoint y: 167, endPoint x: 53, endPoint y: 158, distance: 11.4
click at [46, 167] on li "Pages Arrow right" at bounding box center [58, 172] width 100 height 14
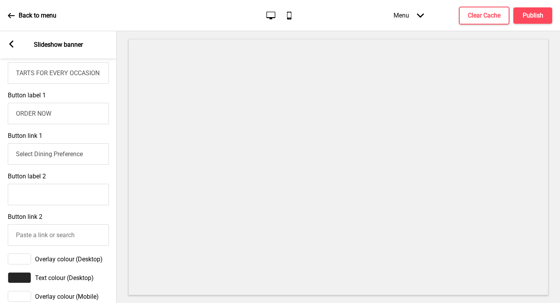
click at [54, 157] on input "Select Dining Preference" at bounding box center [58, 153] width 101 height 21
paste input "https://dripsbakery-sameday.oddle.me/"
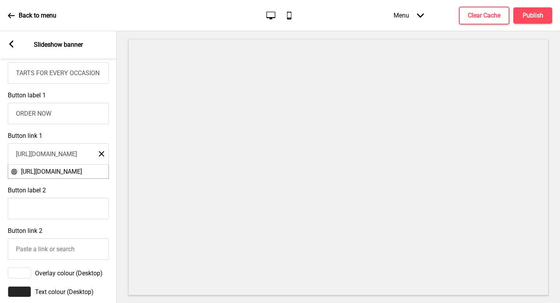
scroll to position [0, 26]
click at [77, 155] on input "https://dripsbakery-sameday.oddle.me/" at bounding box center [58, 153] width 101 height 21
drag, startPoint x: 28, startPoint y: 153, endPoint x: 0, endPoint y: 158, distance: 28.8
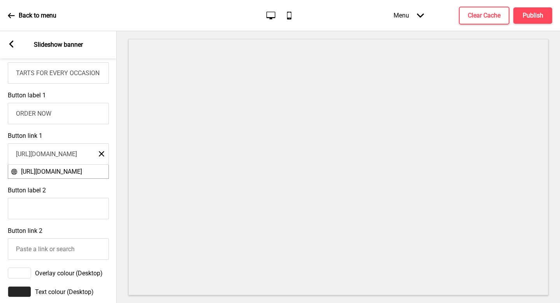
click at [0, 158] on div "Button link 1 https://dripsbakery-sameday.oddle.me/ Close https://dripsbakery-s…" at bounding box center [58, 155] width 117 height 54
drag, startPoint x: 49, startPoint y: 155, endPoint x: 0, endPoint y: 158, distance: 49.5
click at [0, 158] on div "Button link 1 https://dripsbakery-sameday.oddle.me/ Close https://dripsbakery-s…" at bounding box center [58, 155] width 117 height 54
type input "https://dripsbakery-sameday.oddle.me/"
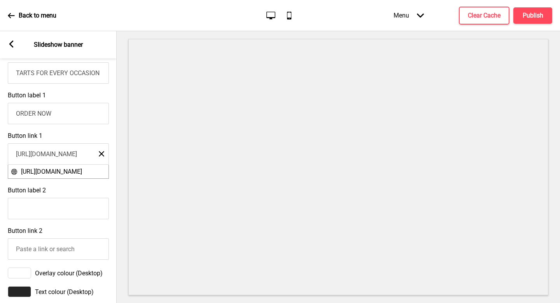
click at [95, 135] on div "Button link 1 https://dripsbakery-sameday.oddle.me/ Close https://dripsbakery-s…" at bounding box center [58, 155] width 117 height 54
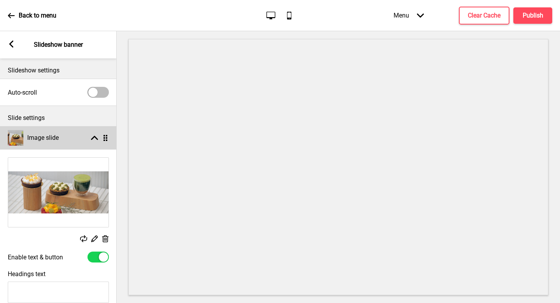
click at [90, 132] on div "Image slide Arrow up Drag" at bounding box center [58, 137] width 117 height 23
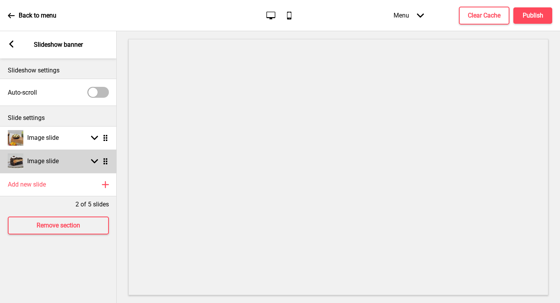
click at [64, 163] on div "Image slide Arrow down Drag" at bounding box center [58, 160] width 117 height 23
select select "left"
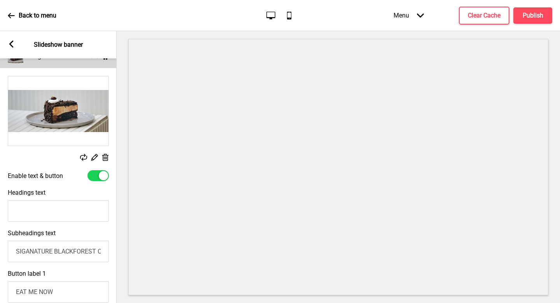
scroll to position [242, 0]
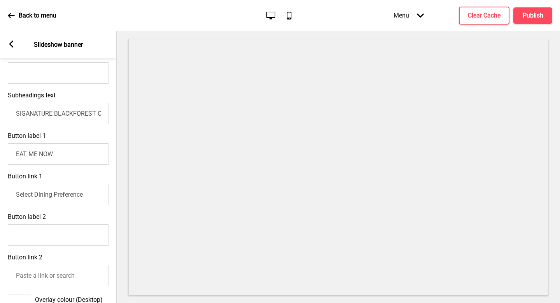
click at [58, 151] on input "EAT ME NOW" at bounding box center [58, 153] width 101 height 21
drag, startPoint x: 37, startPoint y: 155, endPoint x: 0, endPoint y: 146, distance: 37.7
click at [0, 146] on div "Button label 1 EAT ME NOW" at bounding box center [58, 148] width 117 height 40
type input "ORDER NOW"
click at [24, 192] on input "Select Dining Preference" at bounding box center [58, 194] width 101 height 21
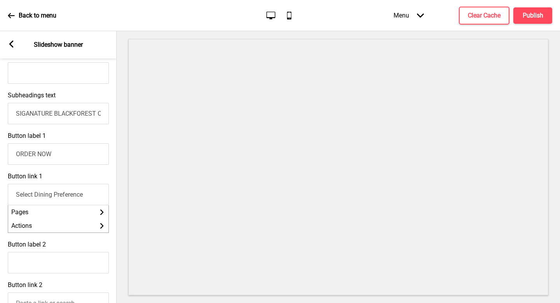
click at [24, 192] on input "Select Dining Preference" at bounding box center [58, 194] width 101 height 21
paste input "https://dripsbakery-sameday.oddle.me/"
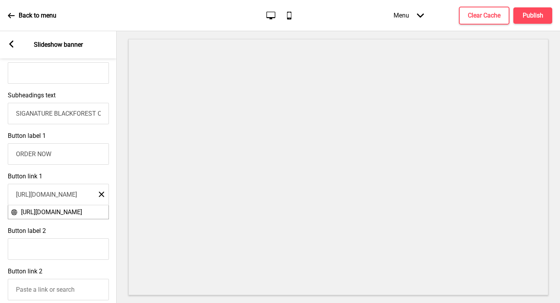
type input "https://dripsbakery-sameday.oddle.me/"
click at [74, 172] on div "Button link 1 https://dripsbakery-sameday.oddle.me/ Close https://dripsbakery-s…" at bounding box center [58, 195] width 117 height 54
click at [482, 19] on h4 "Clear Cache" at bounding box center [484, 15] width 33 height 9
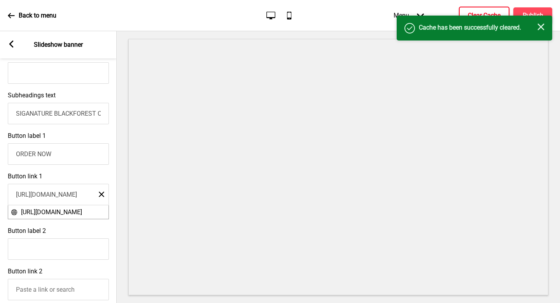
click at [531, 22] on div "Success Cache has been successfully cleared. Close" at bounding box center [475, 28] width 156 height 25
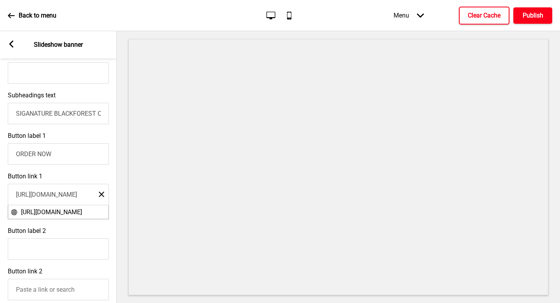
click at [531, 12] on h4 "Publish" at bounding box center [533, 15] width 21 height 9
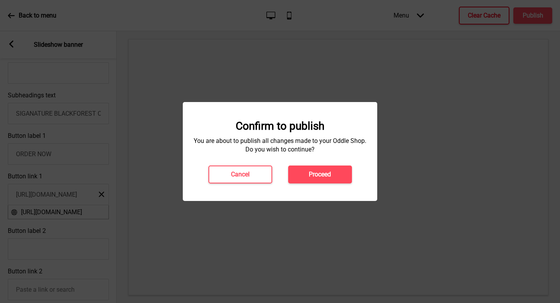
click at [320, 173] on h4 "Proceed" at bounding box center [320, 174] width 22 height 9
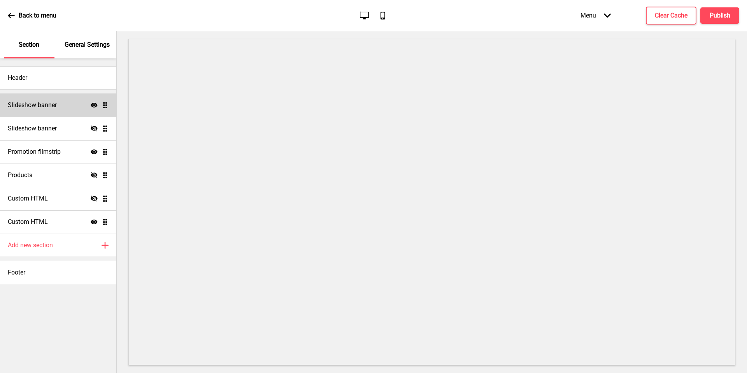
click at [63, 115] on div "Slideshow banner Show Drag" at bounding box center [58, 104] width 116 height 23
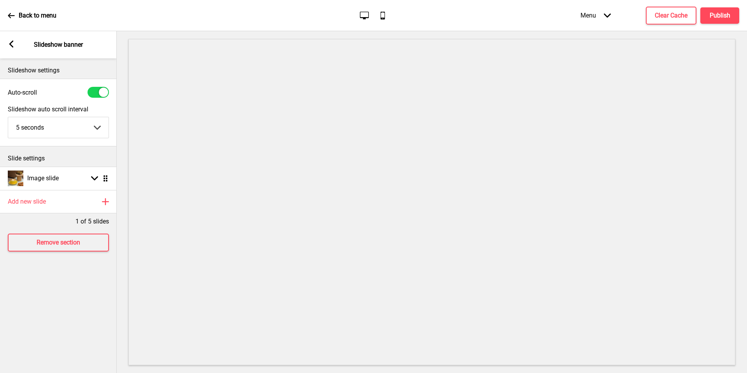
click at [44, 127] on select "5 seconds 6 seconds 7 seconds 8 seconds 9 seconds 10 seconds" at bounding box center [58, 127] width 100 height 21
click at [64, 175] on div "Image slide Arrow down Drag" at bounding box center [58, 177] width 117 height 23
select select "left"
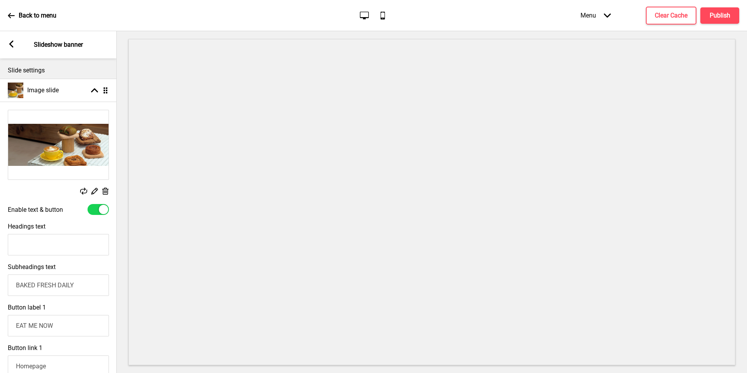
scroll to position [158, 0]
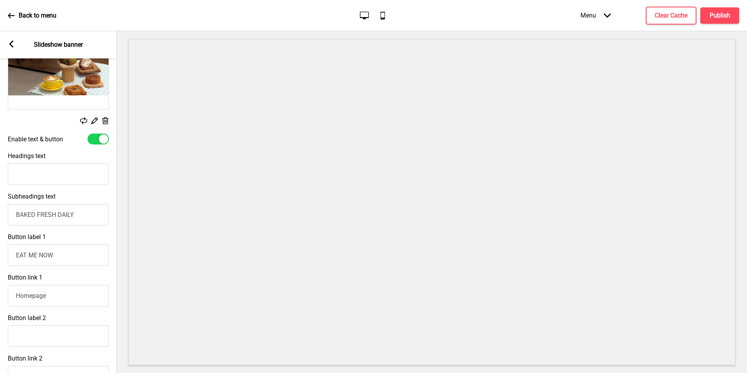
click at [40, 254] on input "EAT ME NOW" at bounding box center [58, 254] width 101 height 21
drag, startPoint x: 62, startPoint y: 200, endPoint x: 0, endPoint y: 250, distance: 79.7
click at [0, 250] on div "Button label 1 EAT ME NOW" at bounding box center [58, 249] width 117 height 40
type input "NOW"
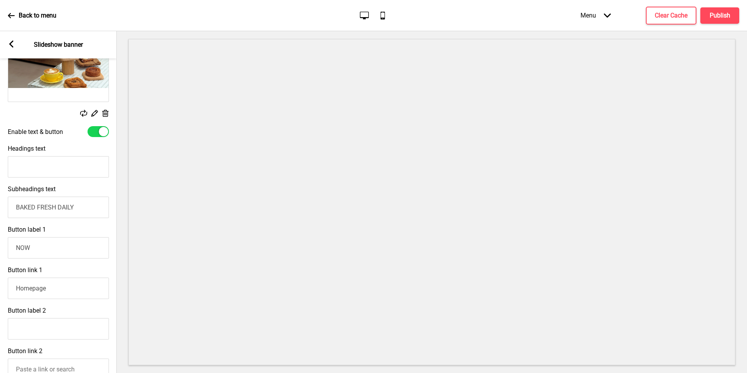
scroll to position [174, 0]
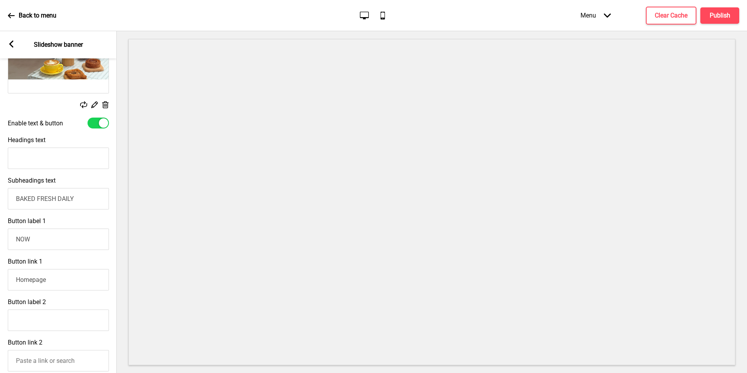
click at [50, 243] on input "NOW" at bounding box center [58, 238] width 101 height 21
click at [71, 231] on input "Button label 1" at bounding box center [58, 238] width 101 height 21
click at [63, 282] on input "Homepage" at bounding box center [58, 279] width 101 height 21
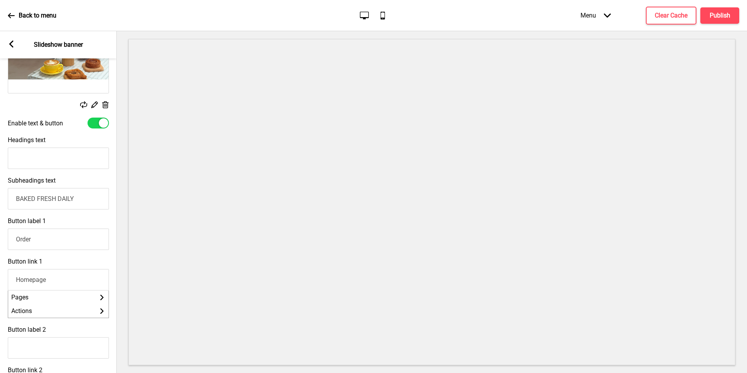
click at [42, 297] on li "Pages Arrow right" at bounding box center [58, 297] width 100 height 14
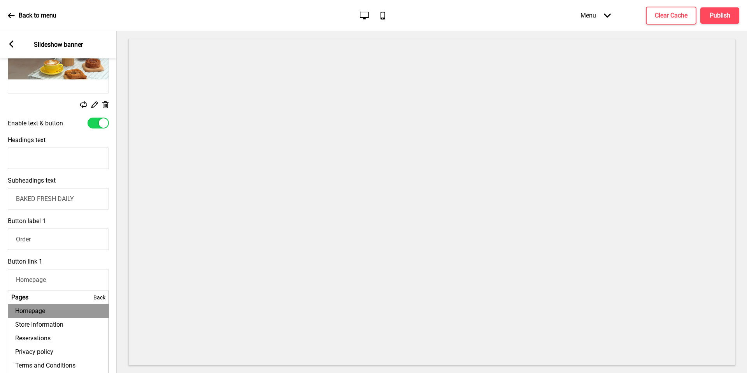
drag, startPoint x: 127, startPoint y: 282, endPoint x: 57, endPoint y: 244, distance: 79.5
click at [57, 244] on input "Order" at bounding box center [58, 238] width 101 height 21
click at [63, 239] on input "Order" at bounding box center [58, 238] width 101 height 21
click at [63, 238] on input "Order NOW" at bounding box center [58, 238] width 101 height 21
drag, startPoint x: 57, startPoint y: 244, endPoint x: 63, endPoint y: 238, distance: 8.5
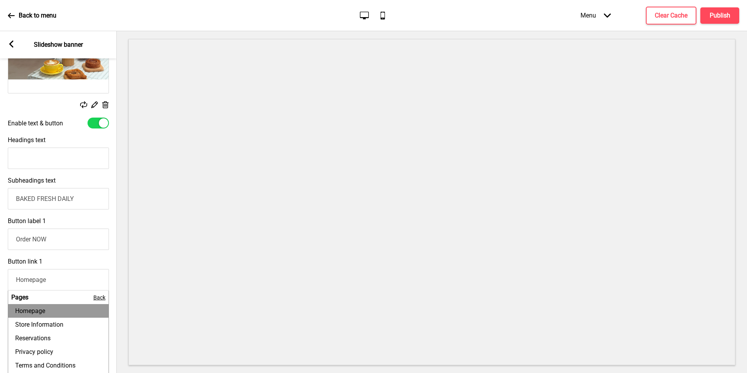
click at [63, 238] on input "Order NOW" at bounding box center [58, 238] width 101 height 21
type input "Order NOW"
click at [73, 231] on input "Order NOW" at bounding box center [58, 238] width 101 height 21
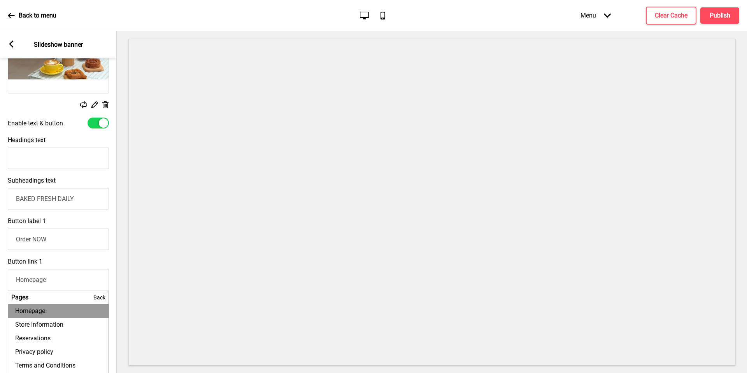
click at [73, 231] on input "Order NOW" at bounding box center [58, 238] width 101 height 21
drag, startPoint x: 73, startPoint y: 231, endPoint x: 106, endPoint y: 122, distance: 113.9
click at [106, 122] on div at bounding box center [103, 122] width 9 height 9
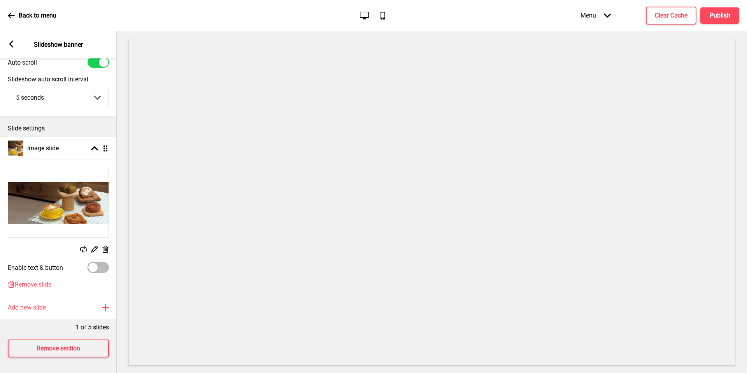
scroll to position [35, 0]
click at [713, 13] on h4 "Publish" at bounding box center [719, 15] width 21 height 9
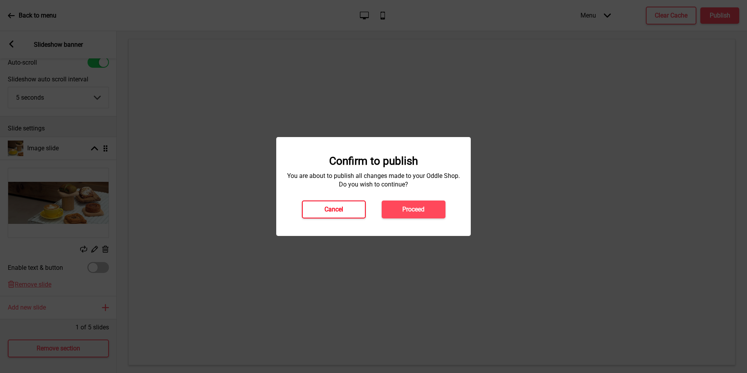
drag, startPoint x: 106, startPoint y: 122, endPoint x: 319, endPoint y: 211, distance: 230.1
click at [319, 211] on button "Cancel" at bounding box center [334, 209] width 64 height 18
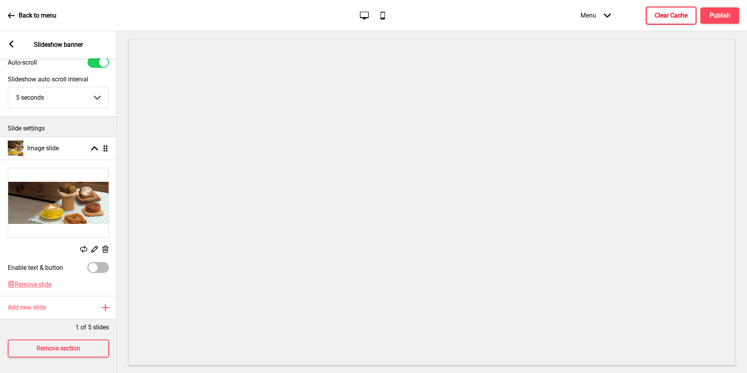
drag, startPoint x: 319, startPoint y: 211, endPoint x: 678, endPoint y: 18, distance: 407.7
click at [678, 18] on h4 "Clear Cache" at bounding box center [671, 15] width 33 height 9
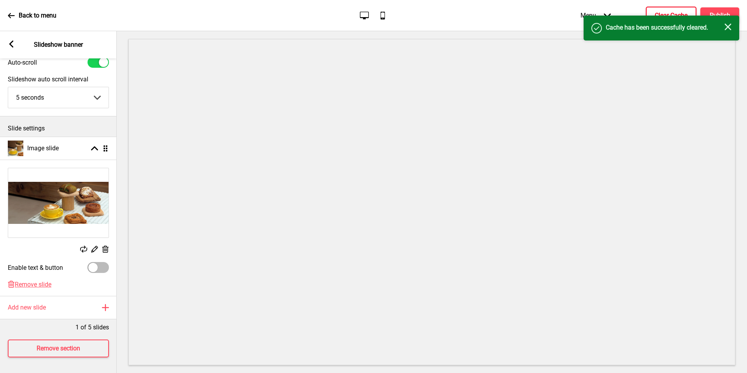
click at [728, 28] on rect at bounding box center [727, 26] width 7 height 7
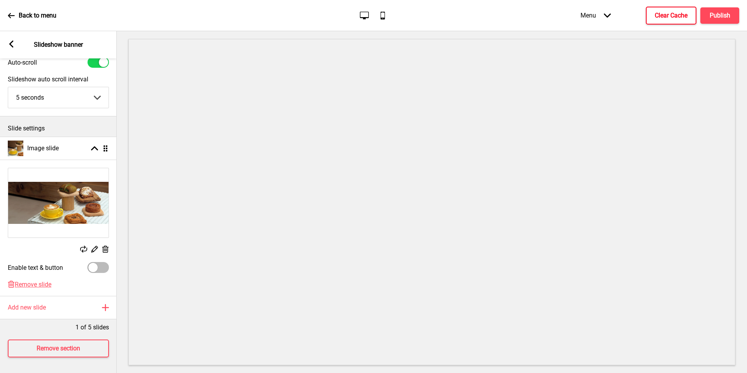
drag, startPoint x: 728, startPoint y: 28, endPoint x: 90, endPoint y: 264, distance: 680.7
click at [90, 264] on div at bounding box center [92, 267] width 9 height 9
checkbox input "true"
select select "left"
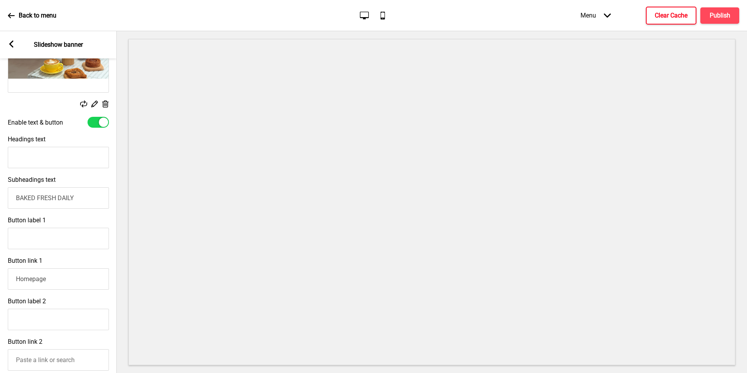
scroll to position [174, 0]
drag, startPoint x: 90, startPoint y: 264, endPoint x: 63, endPoint y: 197, distance: 72.4
click at [63, 197] on input "BAKED FRESH DAILY" at bounding box center [58, 198] width 101 height 21
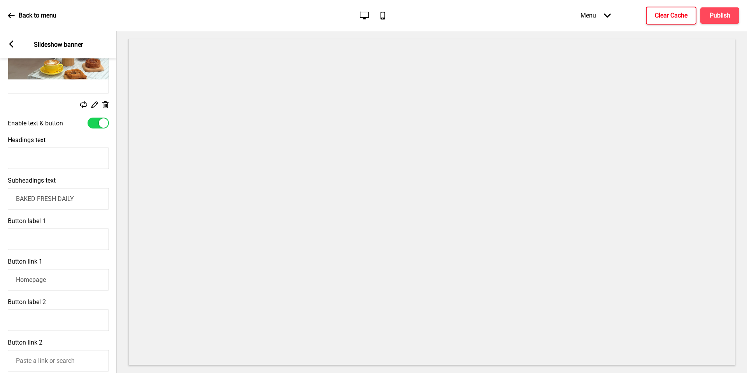
click at [63, 197] on input "BAKED FRESH DAILY" at bounding box center [58, 198] width 101 height 21
type input "A"
type input "t"
type input "Treats for every occasion"
type input "Islandwide Delivery"
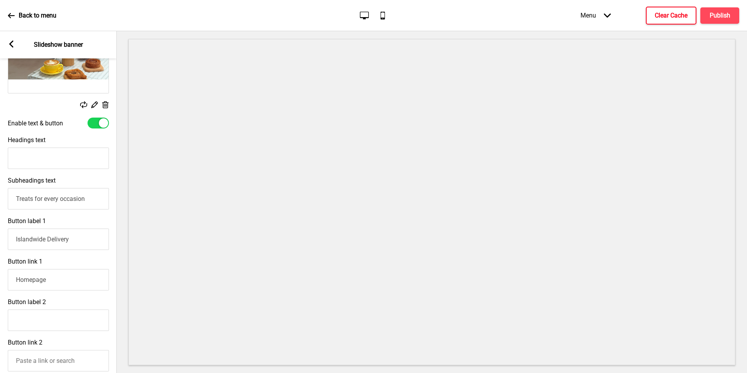
click at [75, 240] on input "Islandwide Delivery" at bounding box center [58, 238] width 101 height 21
drag, startPoint x: 63, startPoint y: 197, endPoint x: 60, endPoint y: 160, distance: 37.1
click at [60, 160] on input "Headings text" at bounding box center [58, 157] width 101 height 21
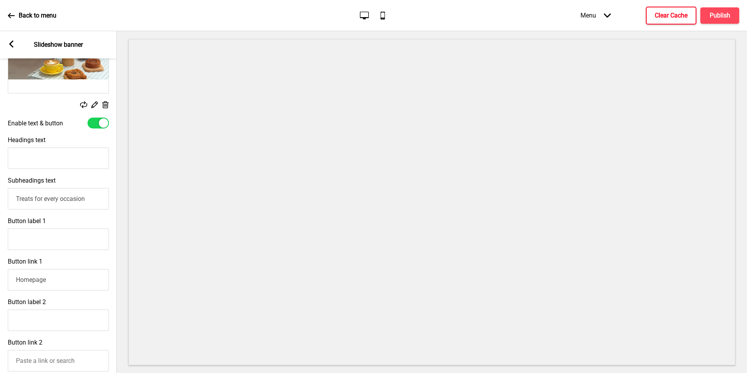
click at [15, 197] on input "Treats for every occasion" at bounding box center [58, 198] width 101 height 21
click at [63, 152] on input "Headings text" at bounding box center [58, 157] width 101 height 21
paste input "Treats for every occasion"
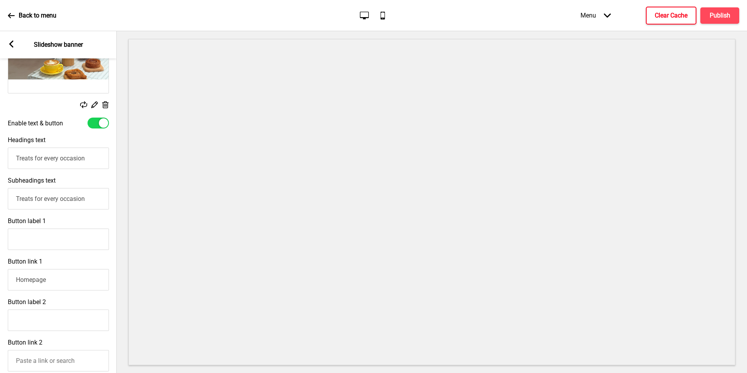
type input "Treats for every occasion"
click at [33, 207] on input "Treats for every occasion" at bounding box center [58, 198] width 101 height 21
click at [39, 201] on input "Treats for every occasion" at bounding box center [58, 198] width 101 height 21
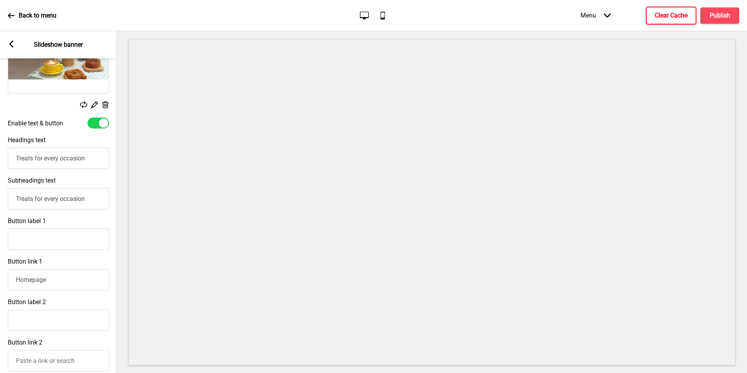
drag, startPoint x: 33, startPoint y: 207, endPoint x: 39, endPoint y: 201, distance: 8.5
click at [39, 201] on input "Treats for every occasion" at bounding box center [58, 198] width 101 height 21
click at [66, 198] on input "Islandwide delivery at $6.80 till end of October" at bounding box center [58, 198] width 101 height 21
click at [60, 198] on input "Islandwide delivery at $6.80 till end of October" at bounding box center [58, 198] width 101 height 21
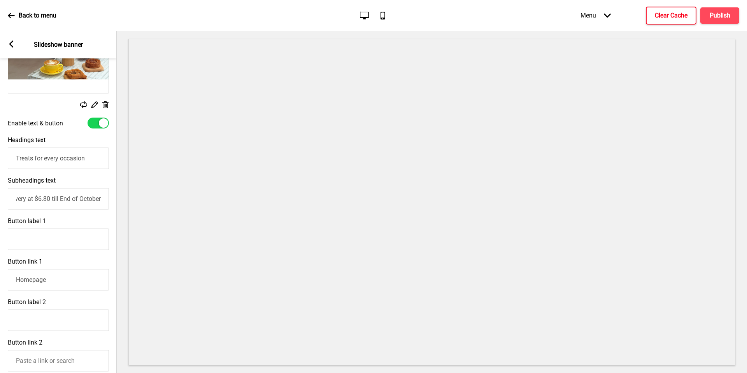
scroll to position [0, 0]
drag, startPoint x: 39, startPoint y: 201, endPoint x: 0, endPoint y: 200, distance: 38.9
click at [0, 200] on div "Subheadings text Islandwide delivery at $6.80 till End of October" at bounding box center [58, 193] width 117 height 40
click at [78, 199] on input "Islandwide delivery at $6.80 till End of October" at bounding box center [58, 198] width 101 height 21
drag, startPoint x: 0, startPoint y: 200, endPoint x: 4, endPoint y: 200, distance: 4.3
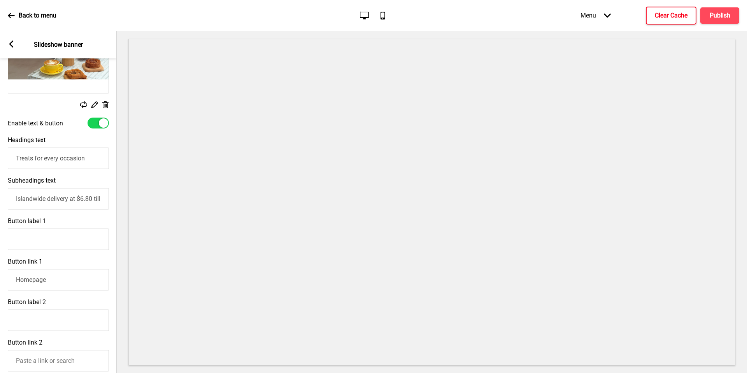
click at [4, 200] on div "Subheadings text Islandwide delivery at $6.80 till End of October" at bounding box center [58, 193] width 117 height 40
click at [61, 198] on input "to your door at only $6.80 till End of October" at bounding box center [58, 198] width 101 height 21
click at [60, 198] on input "to your door at only $6.80 till End of October" at bounding box center [58, 198] width 101 height 21
drag, startPoint x: 4, startPoint y: 200, endPoint x: 60, endPoint y: 198, distance: 56.0
click at [60, 198] on input "to your door at only $6.80 till End of October" at bounding box center [58, 198] width 101 height 21
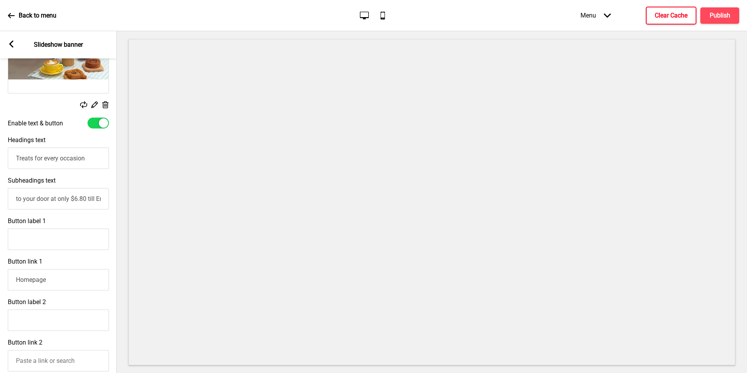
type input "to your door at only $6.80 till End of October"
click at [46, 154] on input "Treats for every occasion" at bounding box center [58, 157] width 101 height 21
paste input "Your favourite treats, delivered for only $6.80"
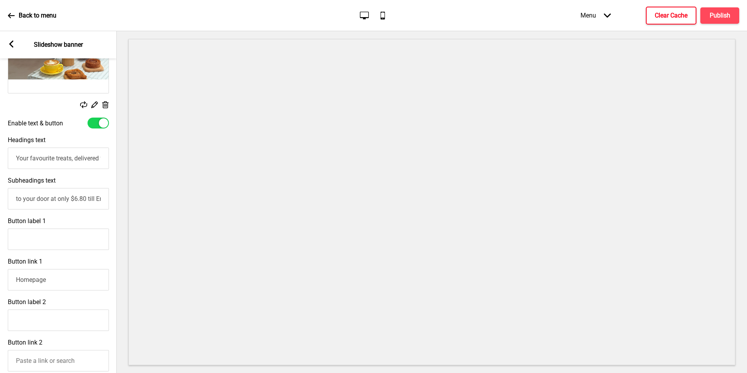
scroll to position [0, 42]
type input "Your favourite treats, delivered for only $6.80"
click at [56, 204] on input "to your door at only $6.80 till End of October" at bounding box center [58, 198] width 101 height 21
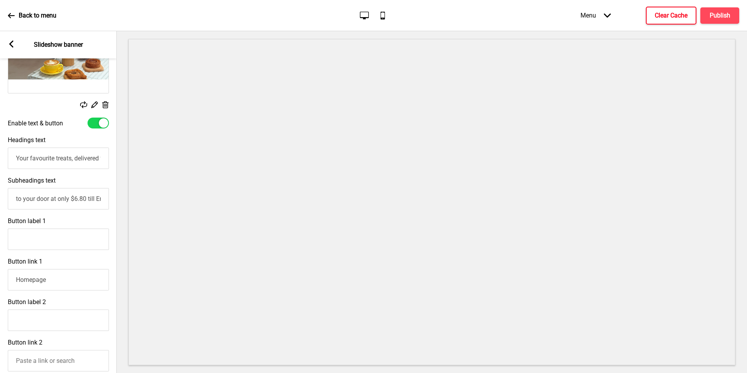
click at [56, 204] on input "to your door at only $6.80 till End of October" at bounding box center [58, 198] width 101 height 21
paste input "— promo ends this October!"
drag, startPoint x: 253, startPoint y: 370, endPoint x: 33, endPoint y: 200, distance: 278.1
click at [33, 200] on input "— promo ends this October!" at bounding box center [58, 198] width 101 height 21
click at [28, 199] on input "— promo ends this October!" at bounding box center [58, 198] width 101 height 21
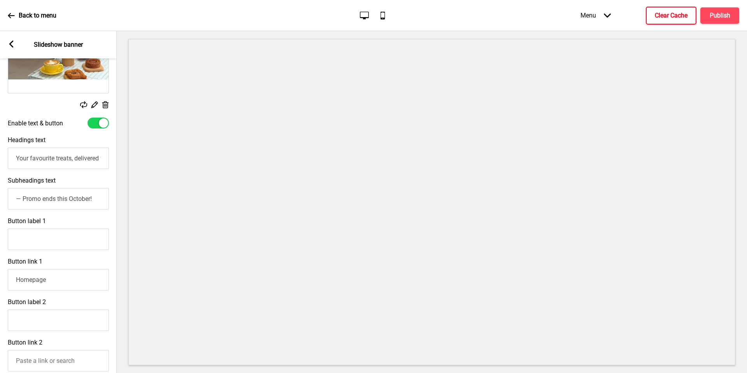
type input "— Promo ends this October!"
click at [667, 15] on h4 "Clear Cache" at bounding box center [671, 15] width 33 height 9
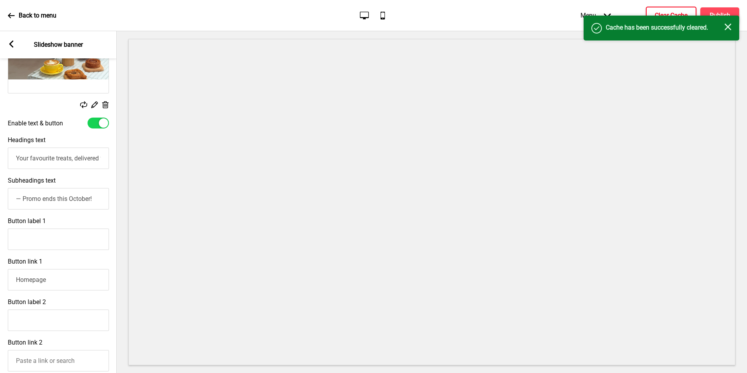
drag, startPoint x: 33, startPoint y: 200, endPoint x: 725, endPoint y: 28, distance: 712.6
click at [725, 28] on div "Success Cache has been successfully cleared. Close" at bounding box center [661, 27] width 140 height 9
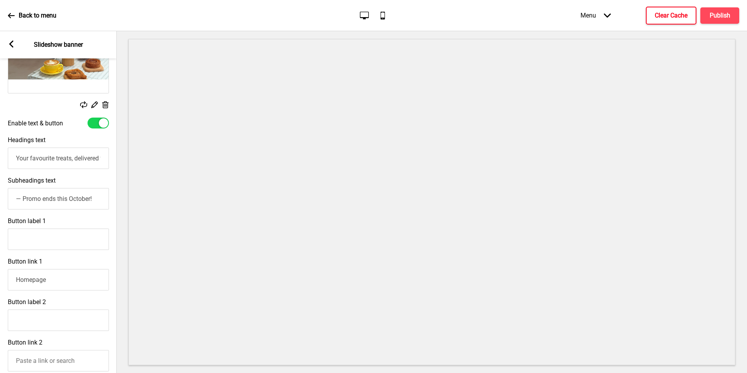
drag, startPoint x: 725, startPoint y: 28, endPoint x: 13, endPoint y: 46, distance: 711.6
click at [13, 46] on g at bounding box center [11, 43] width 7 height 7
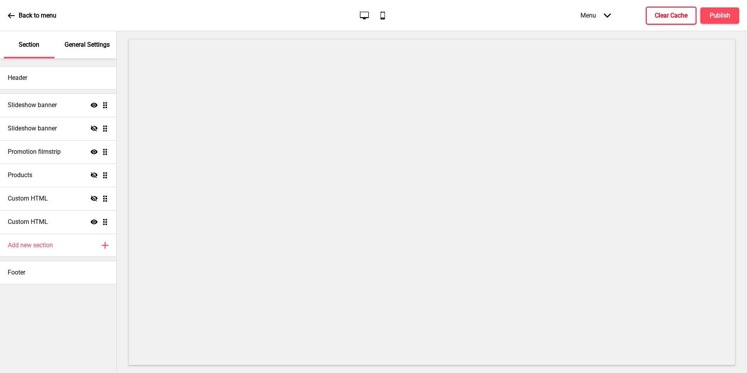
click at [49, 200] on div "Custom HTML Hide Drag" at bounding box center [58, 198] width 116 height 23
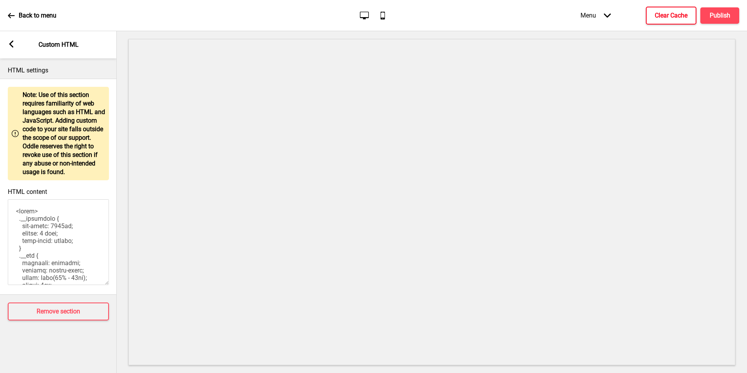
drag, startPoint x: 13, startPoint y: 46, endPoint x: 9, endPoint y: 42, distance: 5.6
click at [9, 42] on div "Arrow left Custom HTML" at bounding box center [58, 44] width 117 height 27
drag, startPoint x: 9, startPoint y: 42, endPoint x: 15, endPoint y: 46, distance: 7.3
click at [15, 46] on div "Arrow left Custom HTML" at bounding box center [58, 44] width 117 height 27
click at [10, 46] on rect at bounding box center [11, 43] width 7 height 7
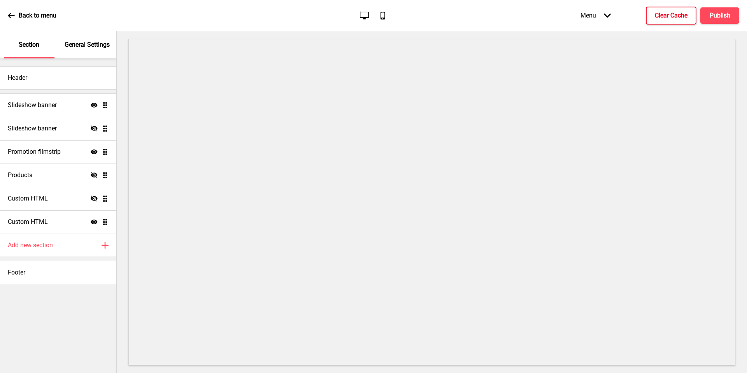
click at [53, 221] on div "Custom HTML Show Drag" at bounding box center [58, 221] width 116 height 23
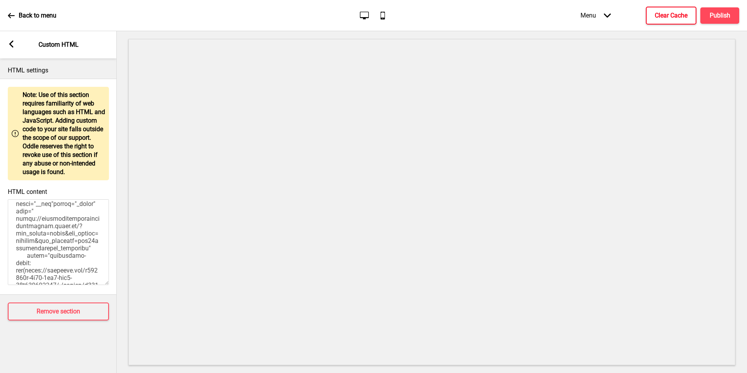
scroll to position [907, 0]
drag, startPoint x: 15, startPoint y: 46, endPoint x: 59, endPoint y: 236, distance: 194.5
click at [59, 236] on textarea "HTML content" at bounding box center [58, 242] width 101 height 86
click at [24, 228] on textarea "HTML content" at bounding box center [58, 242] width 101 height 86
click at [54, 224] on textarea "HTML content" at bounding box center [58, 242] width 101 height 86
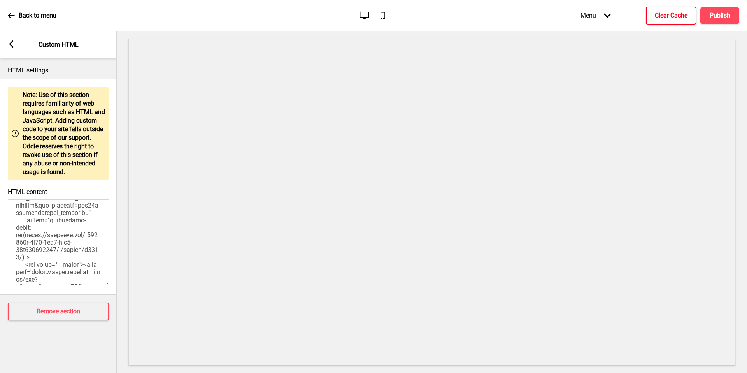
click at [72, 262] on textarea "HTML content" at bounding box center [58, 242] width 101 height 86
click at [75, 248] on textarea "HTML content" at bounding box center [58, 242] width 101 height 86
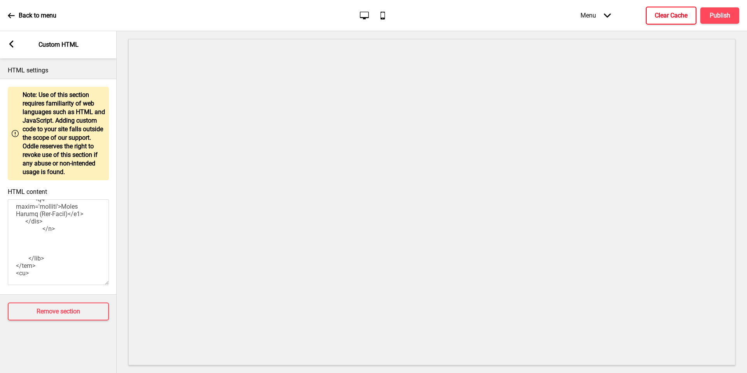
scroll to position [913, 0]
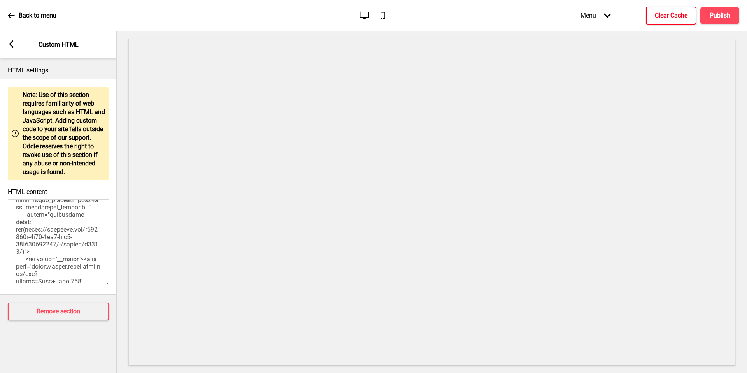
click at [76, 237] on textarea "HTML content" at bounding box center [58, 242] width 101 height 86
click at [84, 224] on textarea "HTML content" at bounding box center [58, 242] width 101 height 86
click at [30, 228] on textarea "HTML content" at bounding box center [58, 242] width 101 height 86
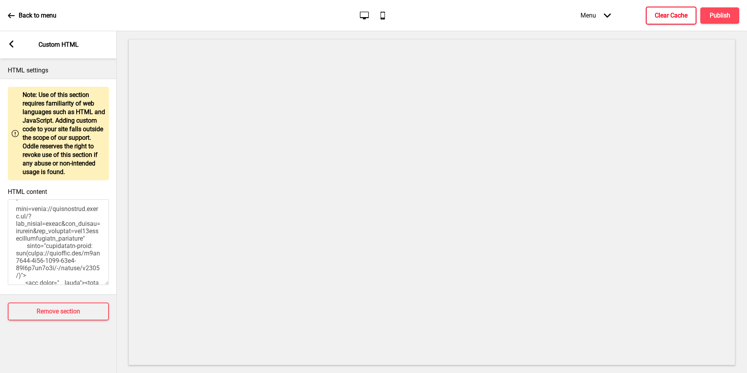
drag, startPoint x: 78, startPoint y: 242, endPoint x: 33, endPoint y: 229, distance: 46.9
click at [33, 229] on textarea "HTML content" at bounding box center [58, 242] width 101 height 86
paste textarea "-sameday"
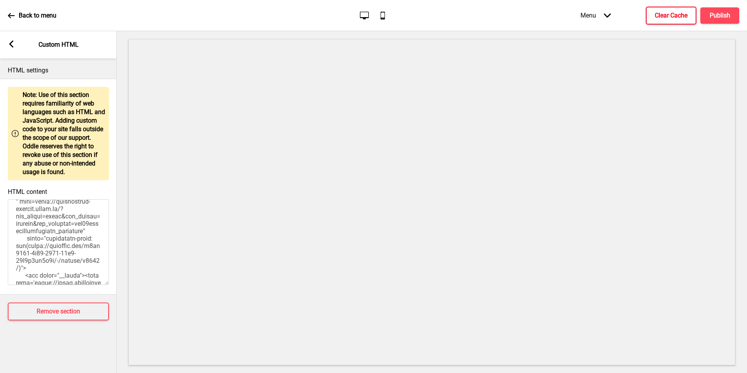
type textarea "<style> .__container { max-width: 1200px; margin: 0 auto; text-align: center; }…"
click at [668, 21] on button "Clear Cache" at bounding box center [671, 16] width 51 height 18
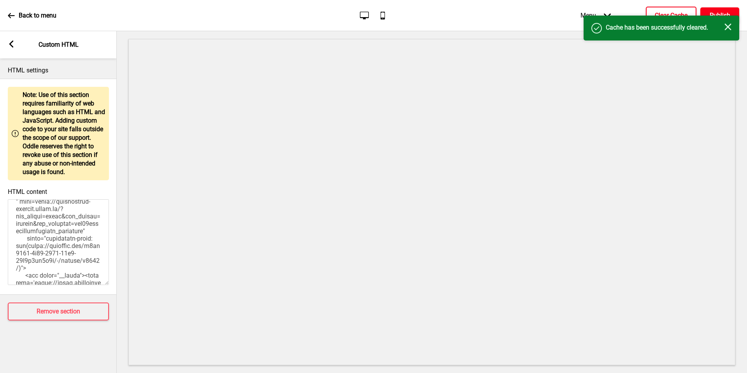
click at [725, 9] on button "Publish" at bounding box center [719, 15] width 39 height 16
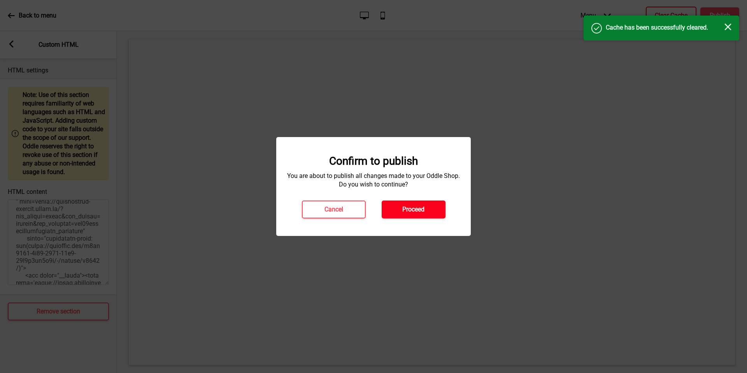
drag, startPoint x: 725, startPoint y: 9, endPoint x: 434, endPoint y: 204, distance: 350.2
click at [434, 204] on button "Proceed" at bounding box center [414, 209] width 64 height 18
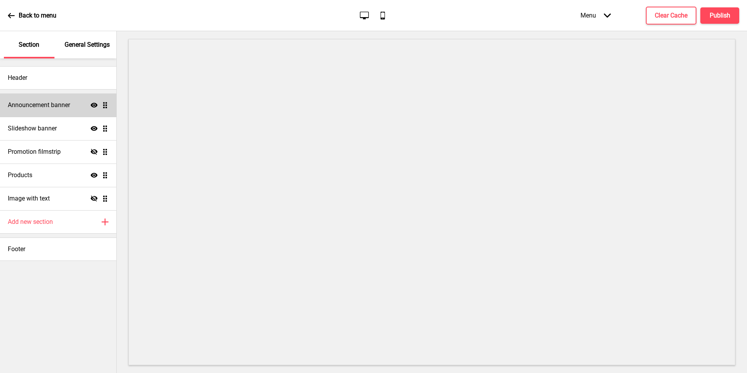
click at [70, 110] on div "Announcement banner Show Drag" at bounding box center [58, 104] width 116 height 23
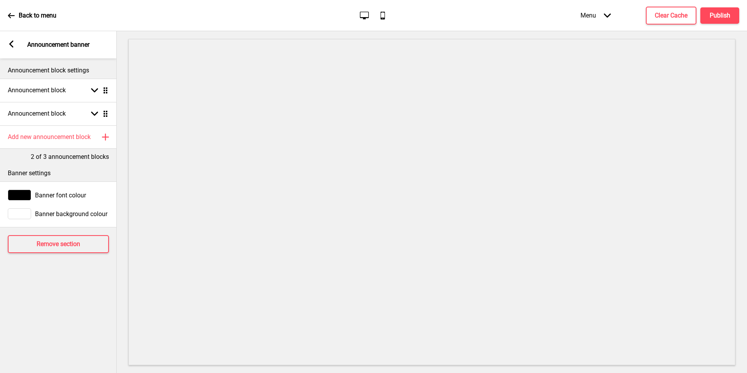
click at [70, 93] on div "Announcement block Arrow down Drag" at bounding box center [58, 90] width 117 height 23
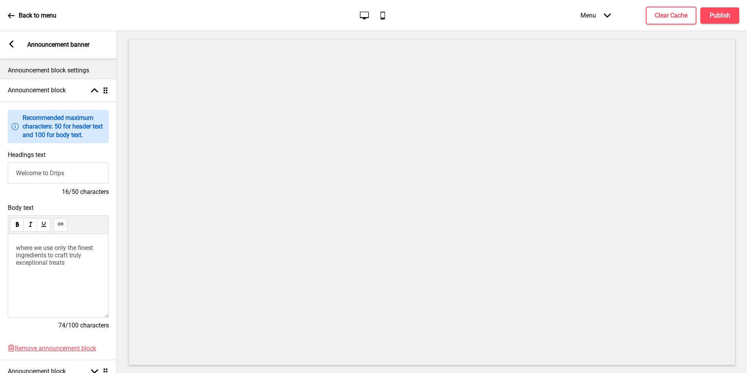
click at [19, 68] on p "Announcement block settings" at bounding box center [58, 70] width 101 height 9
click at [31, 83] on div "Announcement block Arrow up Drag" at bounding box center [58, 90] width 117 height 23
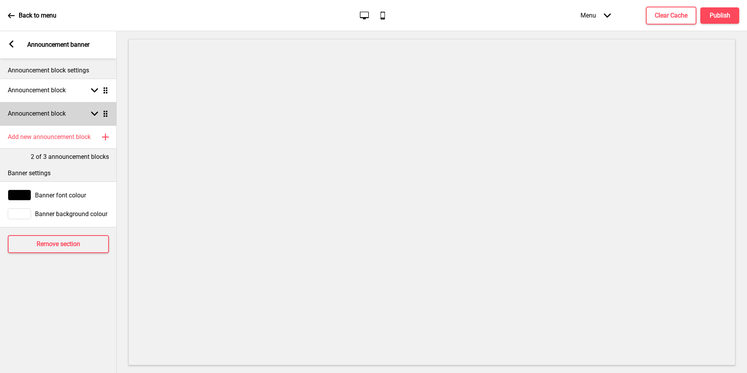
drag, startPoint x: 70, startPoint y: 110, endPoint x: 69, endPoint y: 116, distance: 5.9
click at [69, 116] on div "Announcement block Arrow down Drag" at bounding box center [58, 113] width 117 height 23
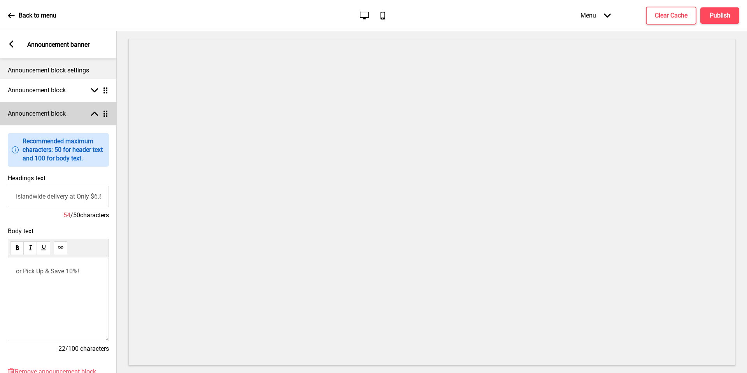
scroll to position [87, 0]
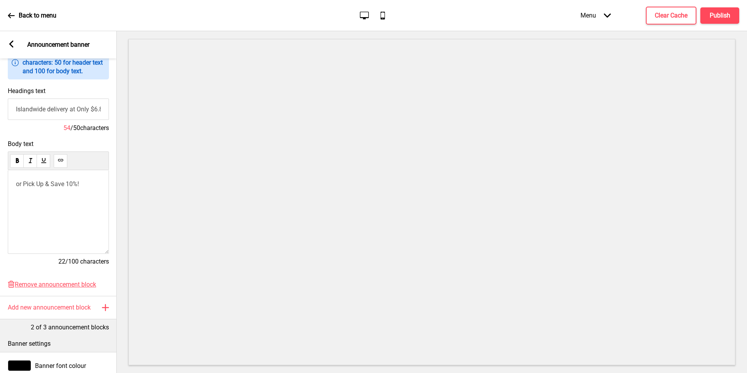
click at [86, 109] on input "Islandwide delivery at Only $6.80 till End of November" at bounding box center [58, 108] width 101 height 21
drag, startPoint x: 69, startPoint y: 116, endPoint x: 128, endPoint y: 110, distance: 59.5
click at [128, 110] on div "Section General Settings Header Announcement banner Show Drag Slideshow banner …" at bounding box center [373, 201] width 747 height 341
drag, startPoint x: 128, startPoint y: 110, endPoint x: 91, endPoint y: 109, distance: 37.0
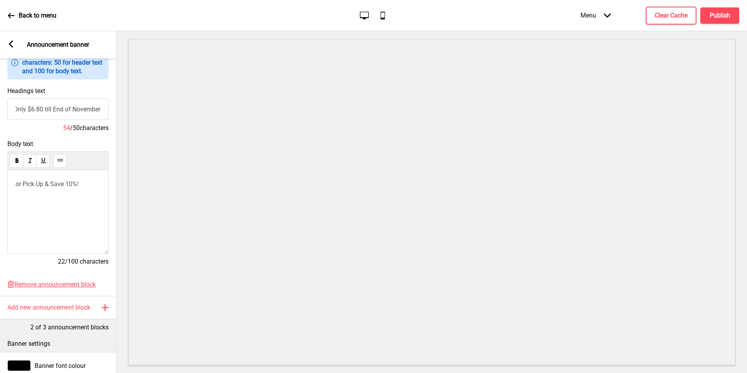
click at [91, 109] on input "Islandwide delivery at Only $6.80 till End of November" at bounding box center [57, 108] width 101 height 21
click at [77, 110] on input "Islandwide delivery at Only $6.80 till End of November" at bounding box center [57, 108] width 101 height 21
type input "Islandwide delivery at Only $6.80 till End of October"
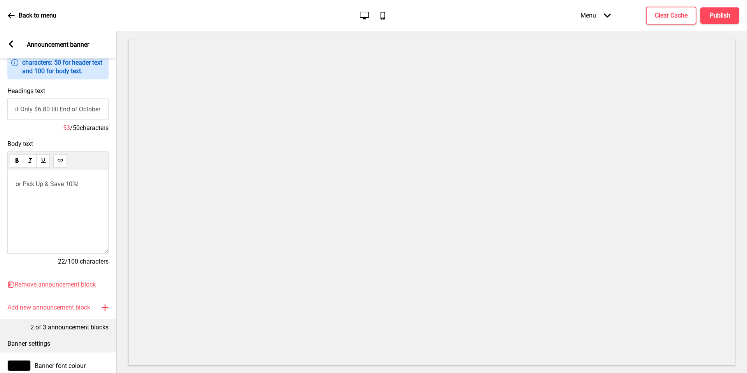
scroll to position [0, 0]
drag, startPoint x: 91, startPoint y: 109, endPoint x: 718, endPoint y: 18, distance: 633.5
click at [718, 18] on h4 "Publish" at bounding box center [719, 15] width 21 height 9
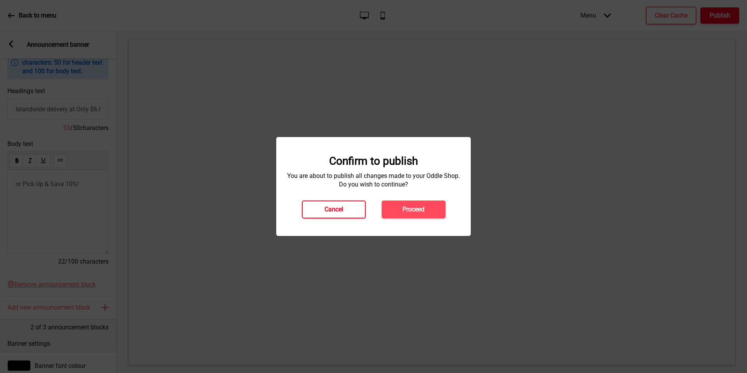
click at [347, 202] on button "Cancel" at bounding box center [334, 209] width 64 height 18
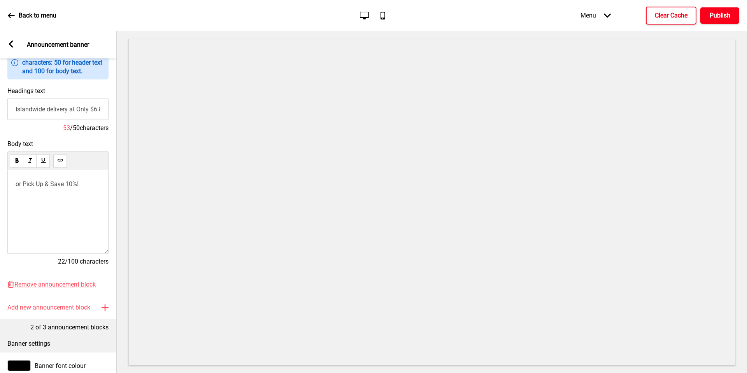
click at [676, 21] on button "Clear Cache" at bounding box center [671, 16] width 51 height 18
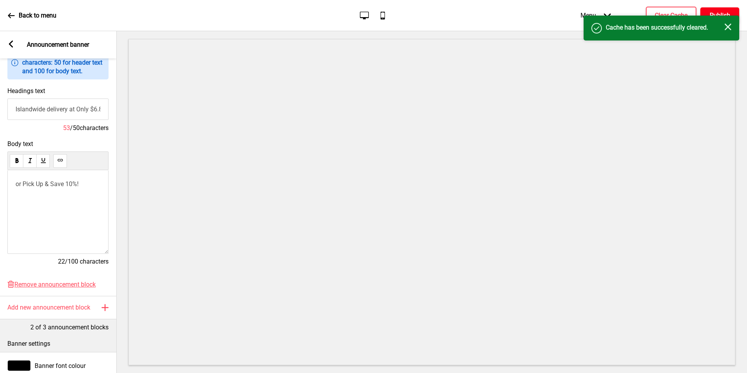
drag, startPoint x: 718, startPoint y: 18, endPoint x: 61, endPoint y: 206, distance: 682.9
click at [61, 206] on div "or Pick Up & Save 10%!" at bounding box center [57, 212] width 101 height 84
drag, startPoint x: 61, startPoint y: 206, endPoint x: 79, endPoint y: 192, distance: 22.1
click at [79, 192] on div "or Pick Up & Save 10%!" at bounding box center [57, 212] width 101 height 84
drag, startPoint x: 79, startPoint y: 192, endPoint x: 85, endPoint y: 187, distance: 8.3
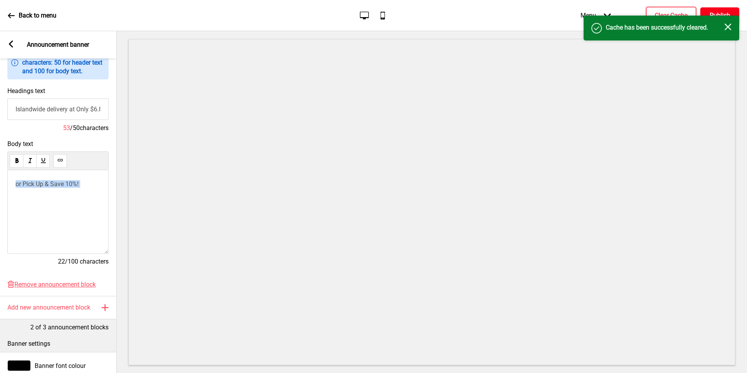
click at [85, 187] on div "or Pick Up & Save 10%!" at bounding box center [57, 212] width 101 height 84
click at [87, 185] on p "or Pick Up & Save 10%!" at bounding box center [58, 183] width 85 height 7
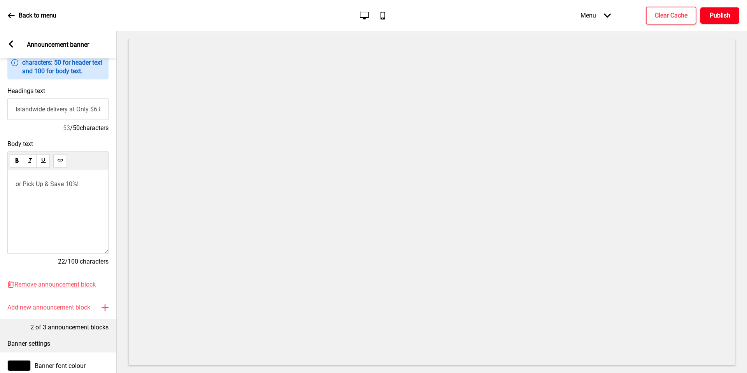
click at [705, 14] on button "Publish" at bounding box center [719, 15] width 39 height 16
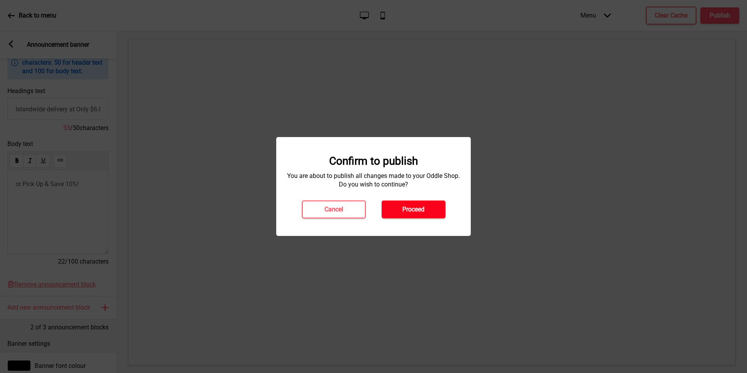
drag, startPoint x: 705, startPoint y: 14, endPoint x: 411, endPoint y: 210, distance: 353.0
click at [411, 210] on h4 "Proceed" at bounding box center [413, 209] width 22 height 9
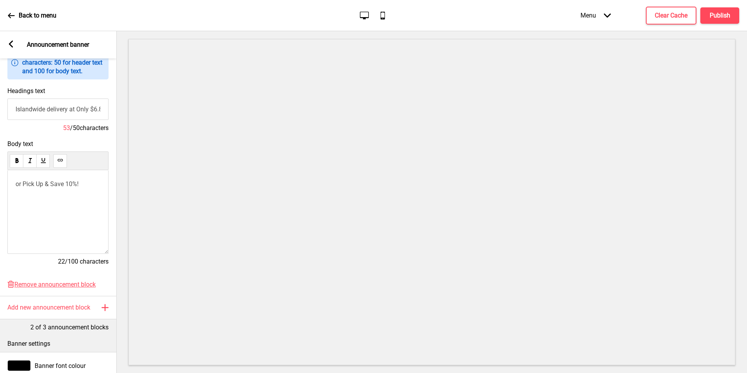
click at [740, 170] on div at bounding box center [432, 201] width 630 height 341
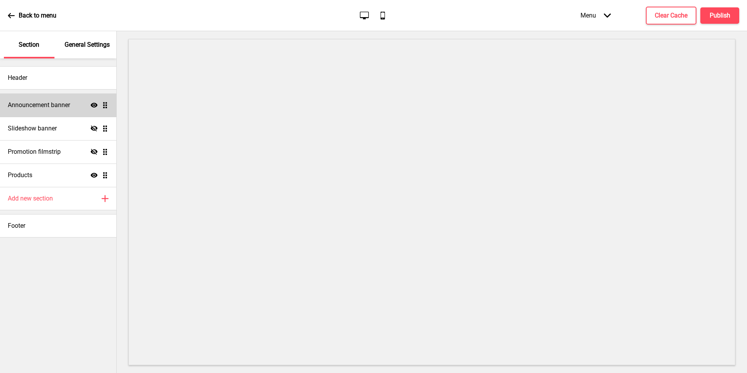
click at [46, 110] on div "Announcement banner Show Drag" at bounding box center [58, 104] width 116 height 23
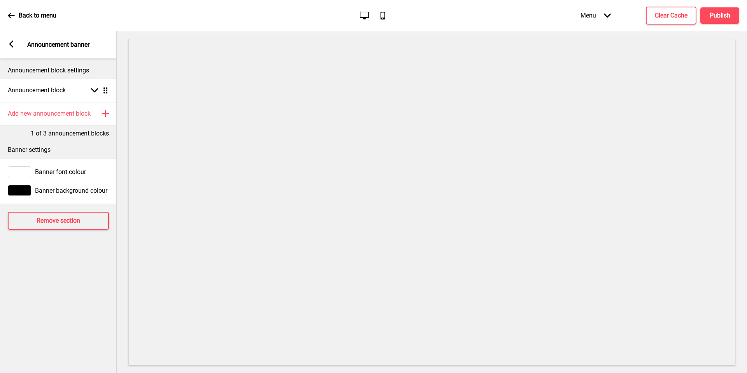
click at [63, 91] on h4 "Announcement block" at bounding box center [37, 90] width 58 height 9
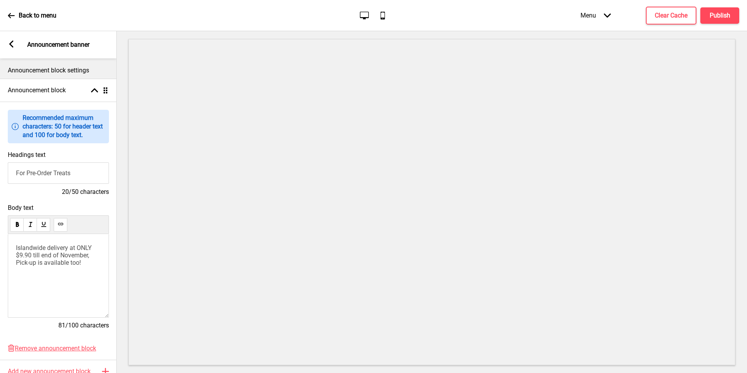
click at [75, 257] on span "Islandwide delivery at ONLY $9.90 till end of November, Pick-up is available to…" at bounding box center [54, 255] width 77 height 22
drag, startPoint x: 46, startPoint y: 110, endPoint x: 75, endPoint y: 257, distance: 149.9
click at [75, 257] on span "Islandwide delivery at ONLY $9.90 till end of November, Pick-up is available to…" at bounding box center [54, 255] width 77 height 22
click at [91, 256] on p "Islandwide delivery at ONLY $9.90 till end of October, Pick-up is available too!" at bounding box center [58, 255] width 85 height 22
click at [716, 21] on button "Publish" at bounding box center [719, 15] width 39 height 16
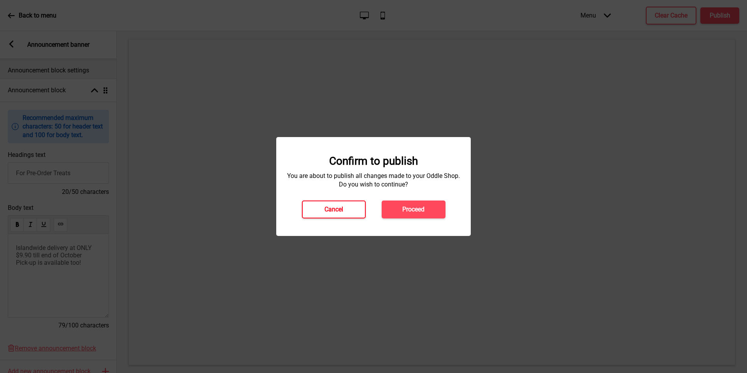
drag, startPoint x: 75, startPoint y: 257, endPoint x: 343, endPoint y: 214, distance: 271.4
click at [343, 214] on button "Cancel" at bounding box center [334, 209] width 64 height 18
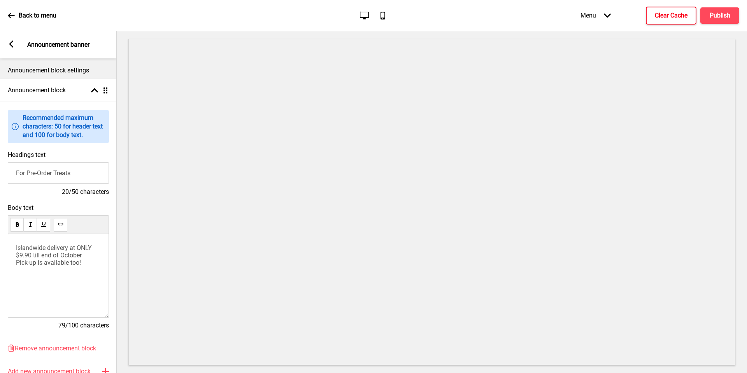
drag, startPoint x: 343, startPoint y: 214, endPoint x: 676, endPoint y: 14, distance: 388.2
click at [676, 14] on h4 "Clear Cache" at bounding box center [671, 15] width 33 height 9
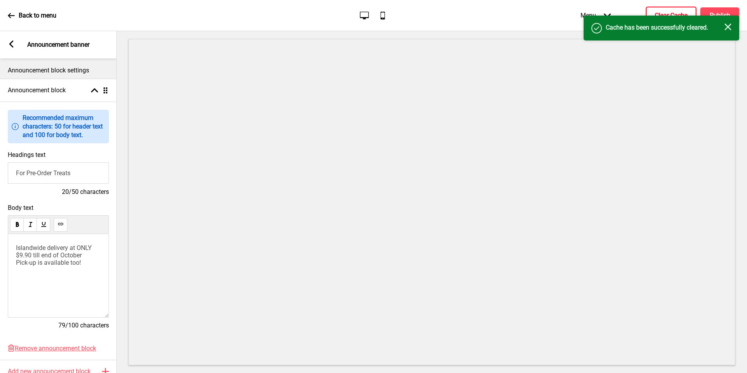
click at [723, 16] on div "Success Cache has been successfully cleared. Close" at bounding box center [661, 28] width 156 height 25
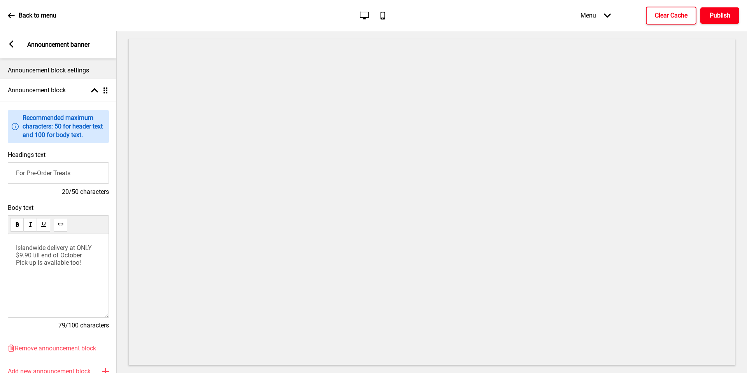
click at [723, 10] on button "Publish" at bounding box center [719, 15] width 39 height 16
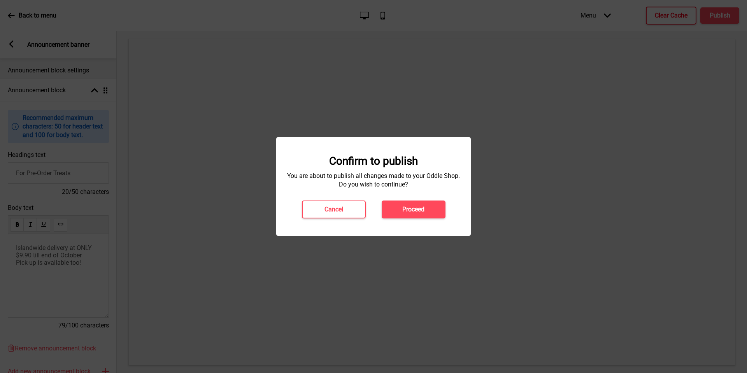
click at [393, 217] on button "Proceed" at bounding box center [414, 209] width 64 height 18
